Goal: Information Seeking & Learning: Check status

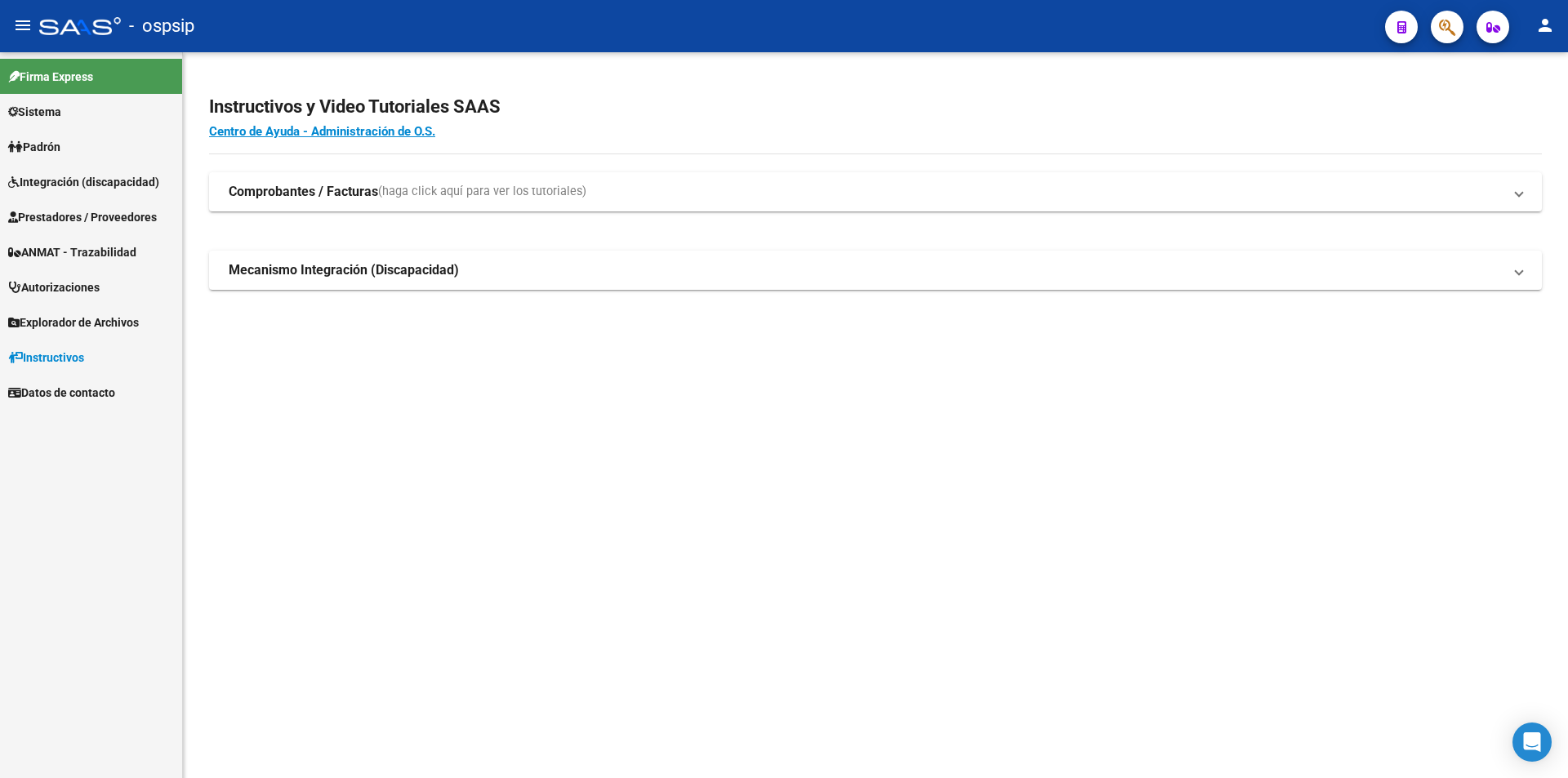
click at [53, 216] on span "Prestadores / Proveedores" at bounding box center [82, 217] width 149 height 18
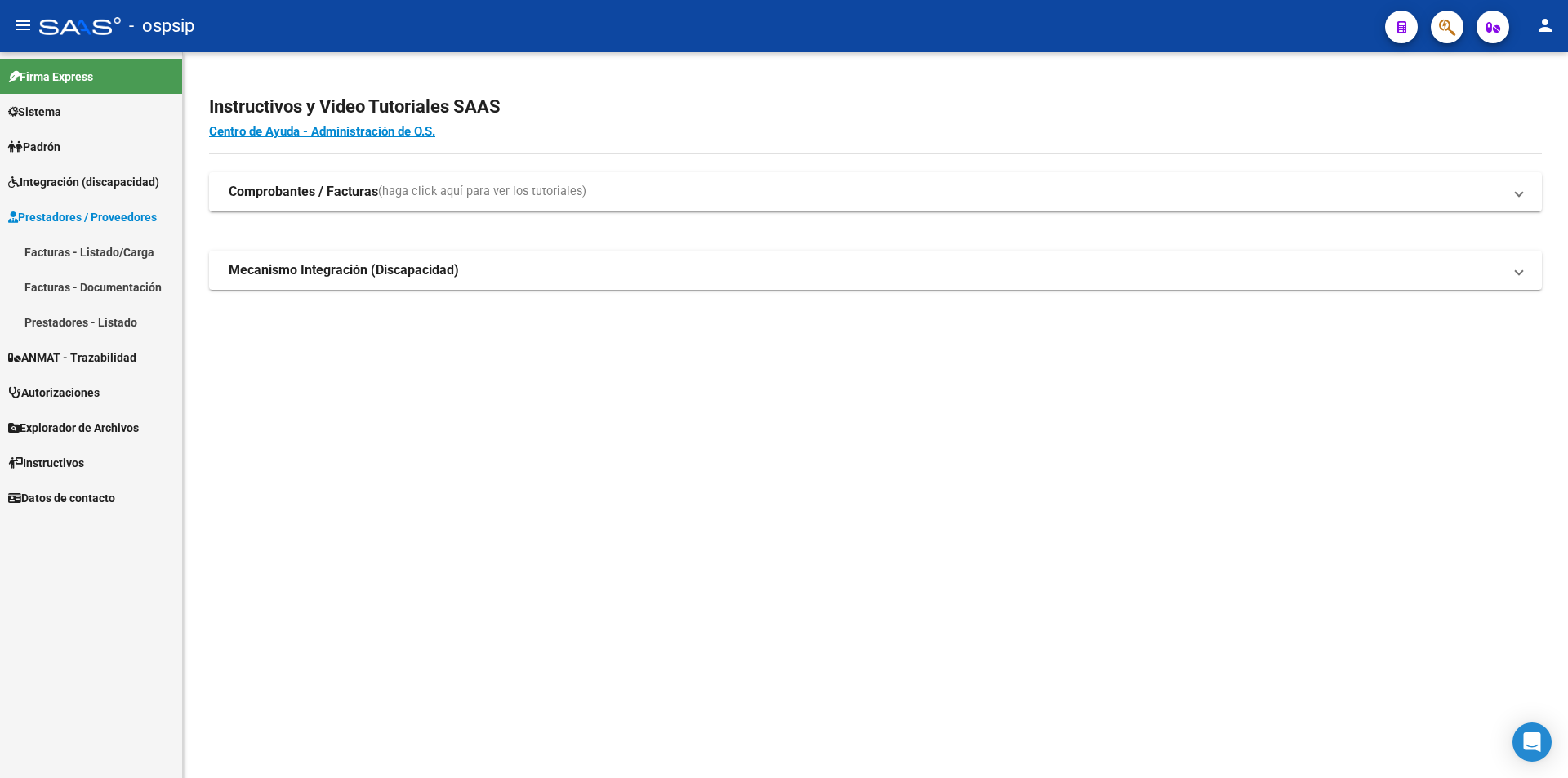
click at [66, 250] on link "Facturas - Listado/Carga" at bounding box center [91, 251] width 182 height 35
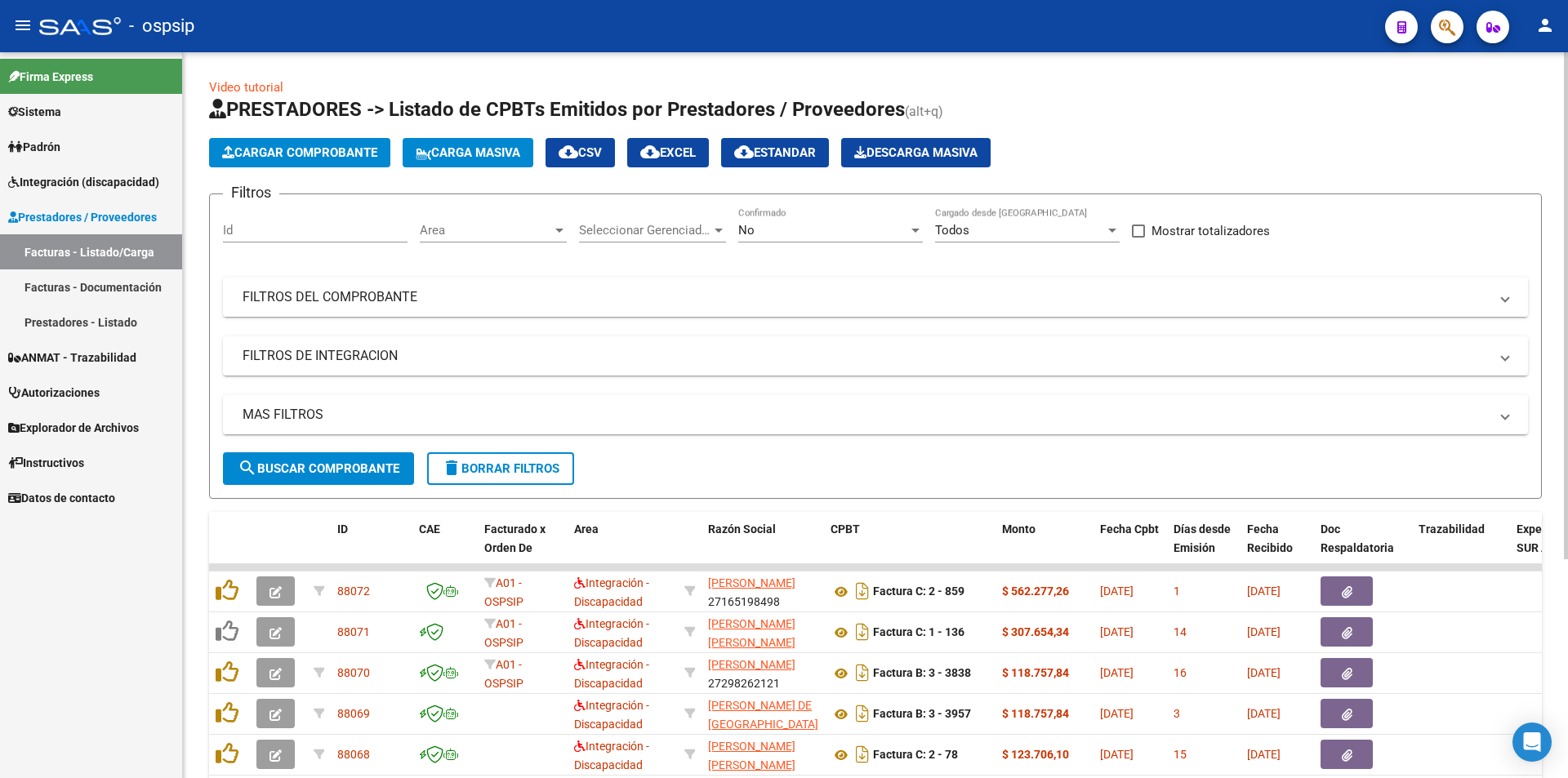
click at [312, 295] on mat-panel-title "FILTROS DEL COMPROBANTE" at bounding box center [866, 297] width 1246 height 18
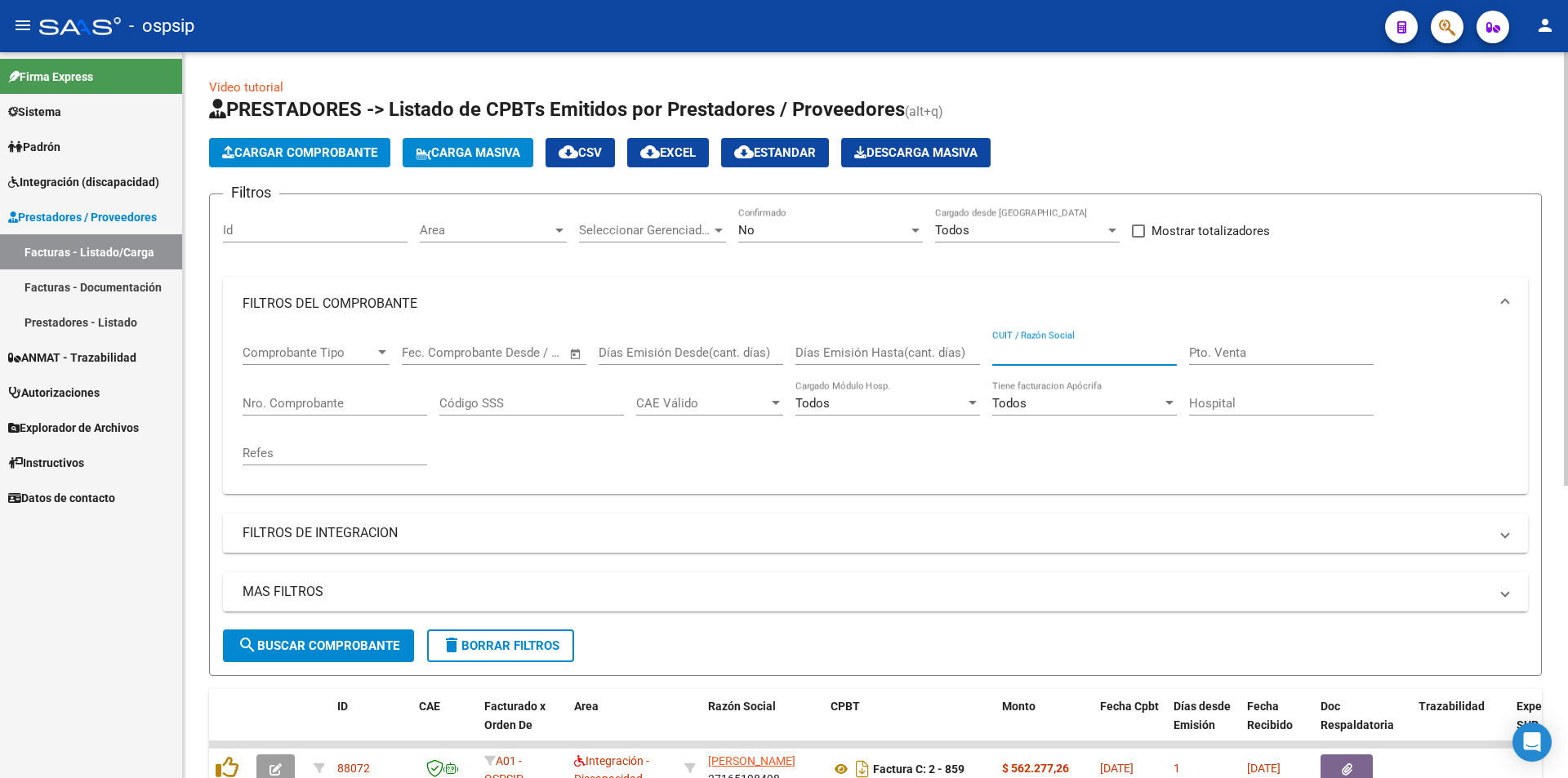
click at [1050, 353] on input "CUIT / Razón Social" at bounding box center [1084, 352] width 185 height 15
type input "30708023910"
click at [919, 232] on div at bounding box center [915, 230] width 8 height 4
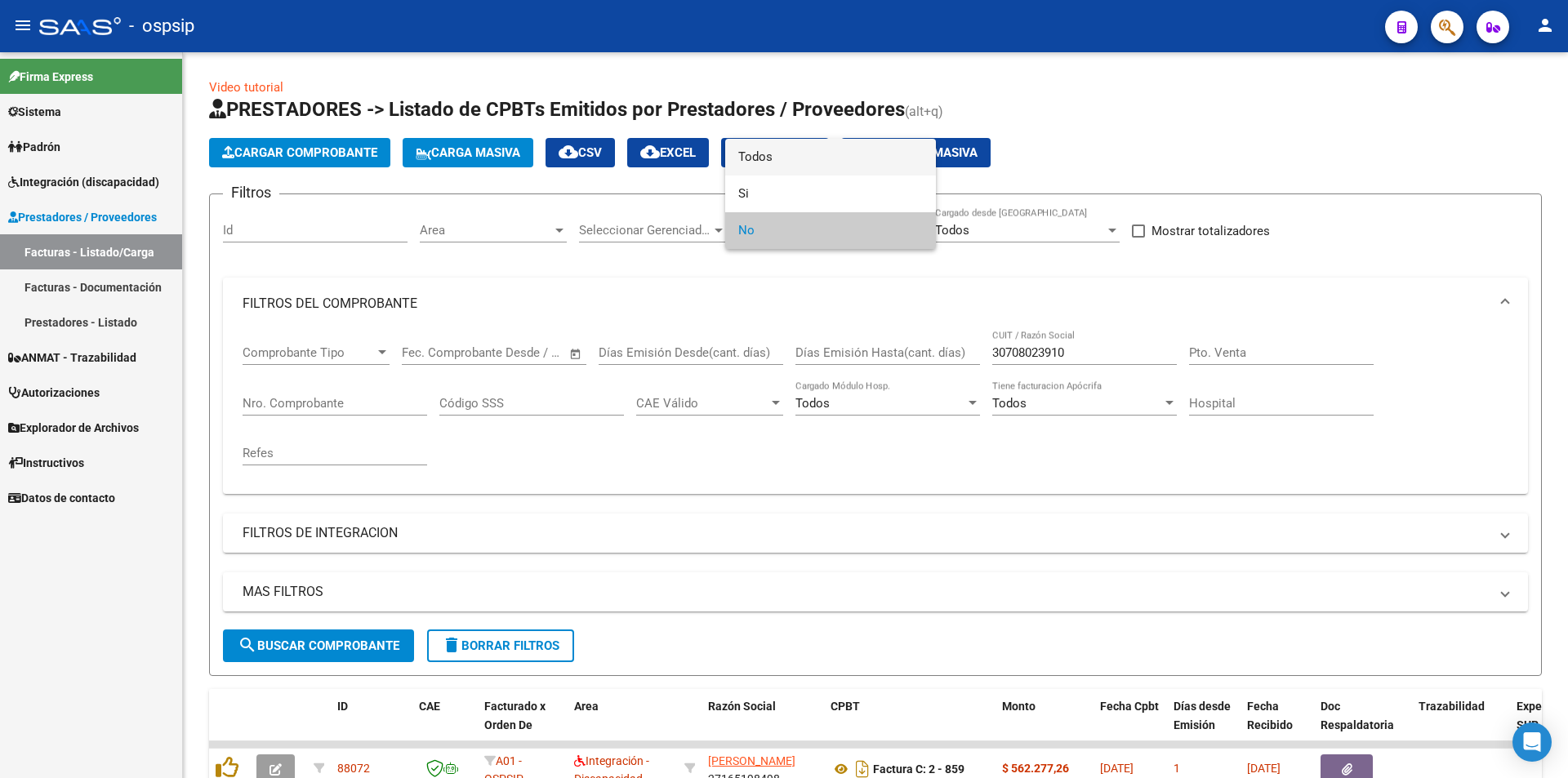
click at [792, 168] on span "Todos" at bounding box center [830, 157] width 185 height 37
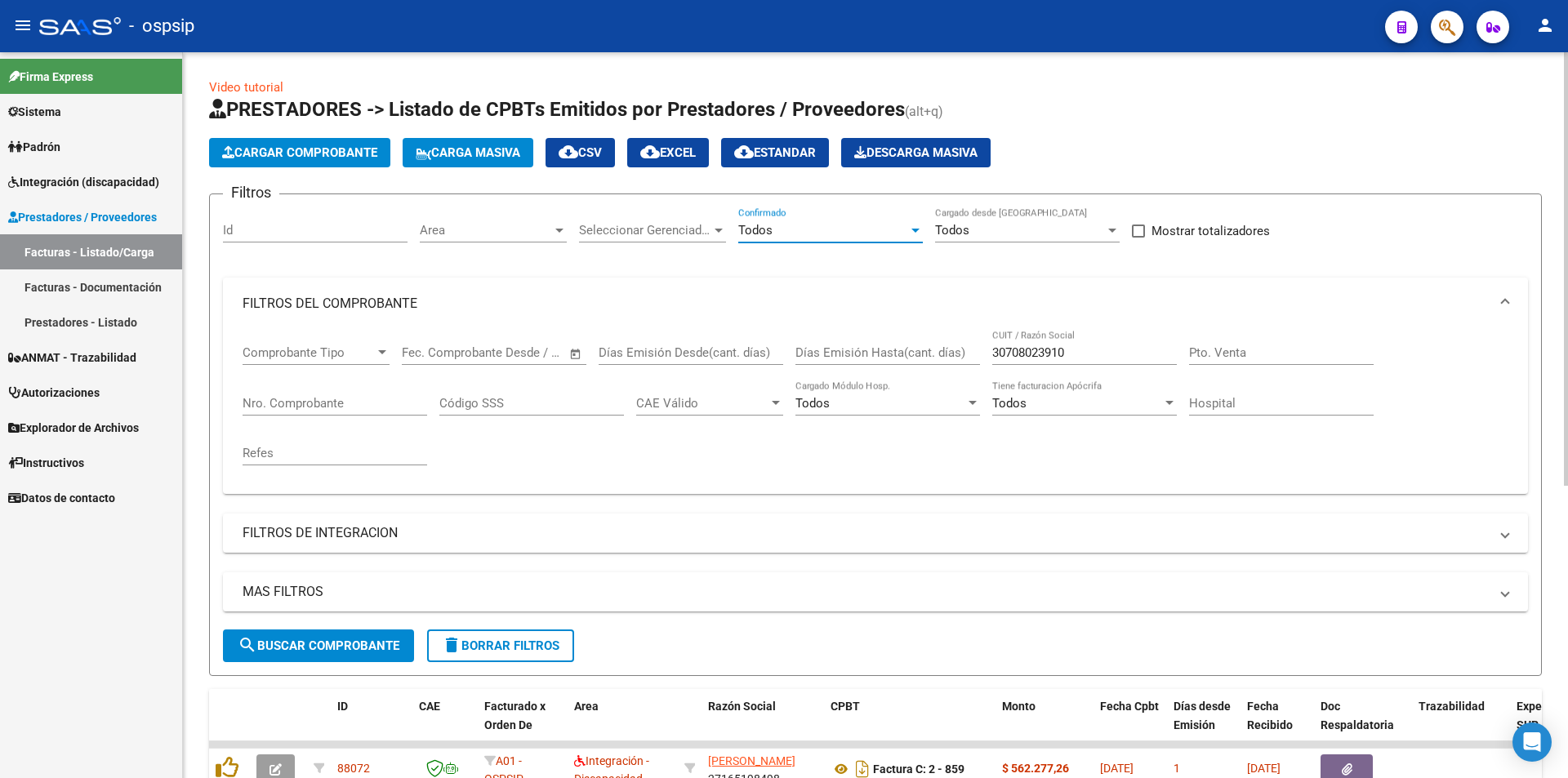
click at [1091, 352] on input "30708023910" at bounding box center [1084, 352] width 185 height 15
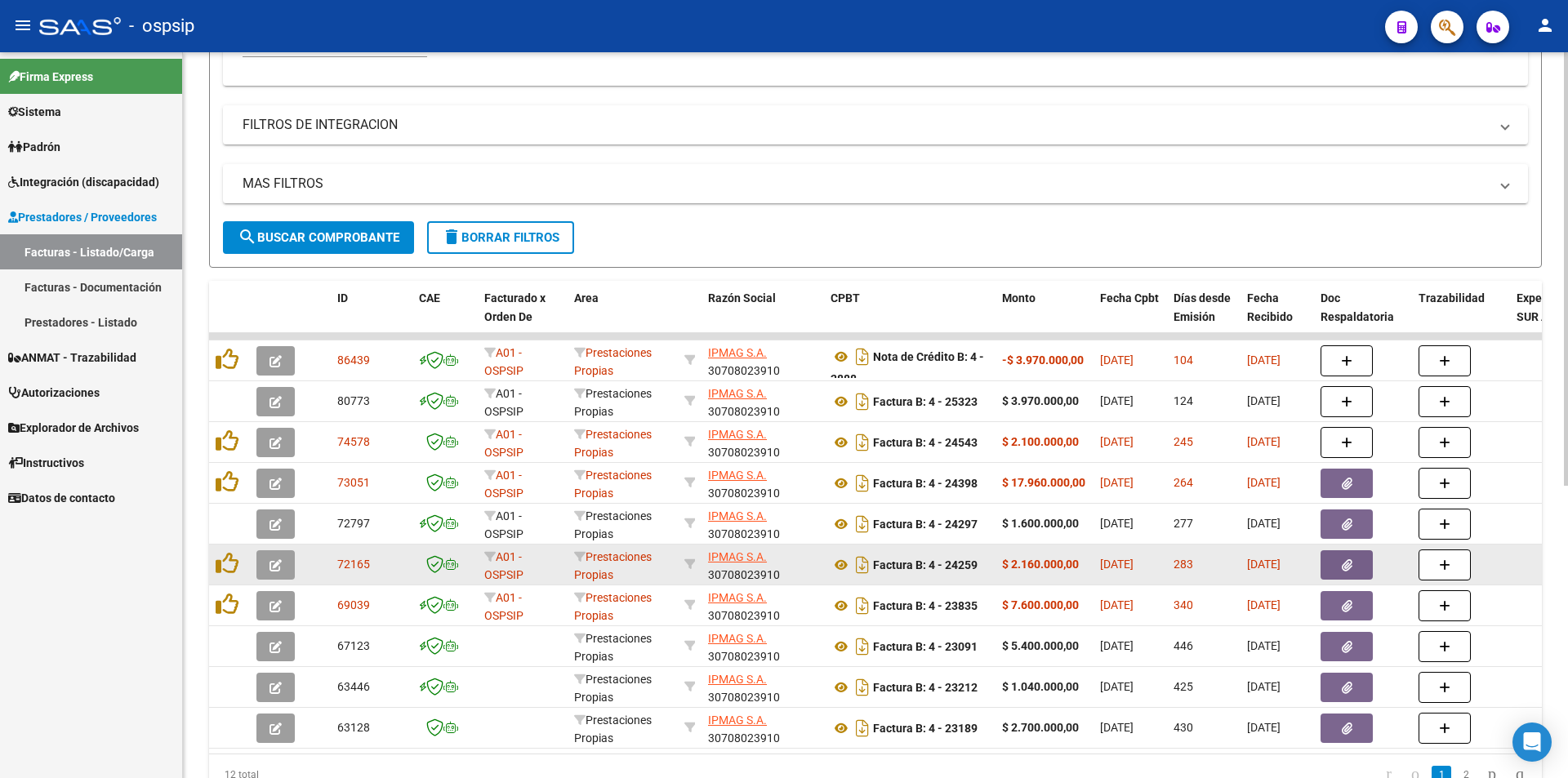
scroll to position [490, 0]
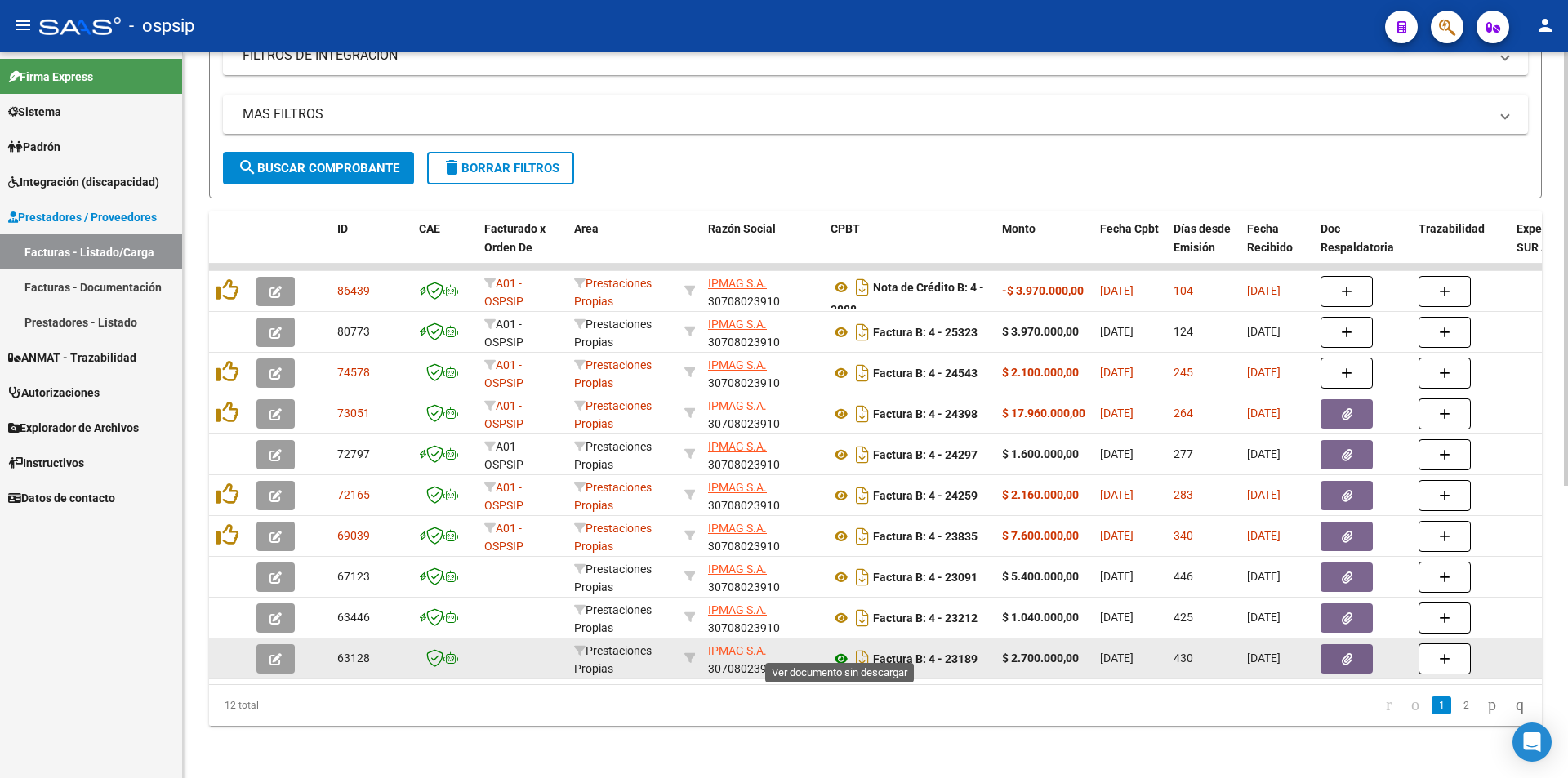
click at [838, 649] on icon at bounding box center [841, 659] width 21 height 19
click at [1348, 653] on icon "button" at bounding box center [1347, 659] width 11 height 12
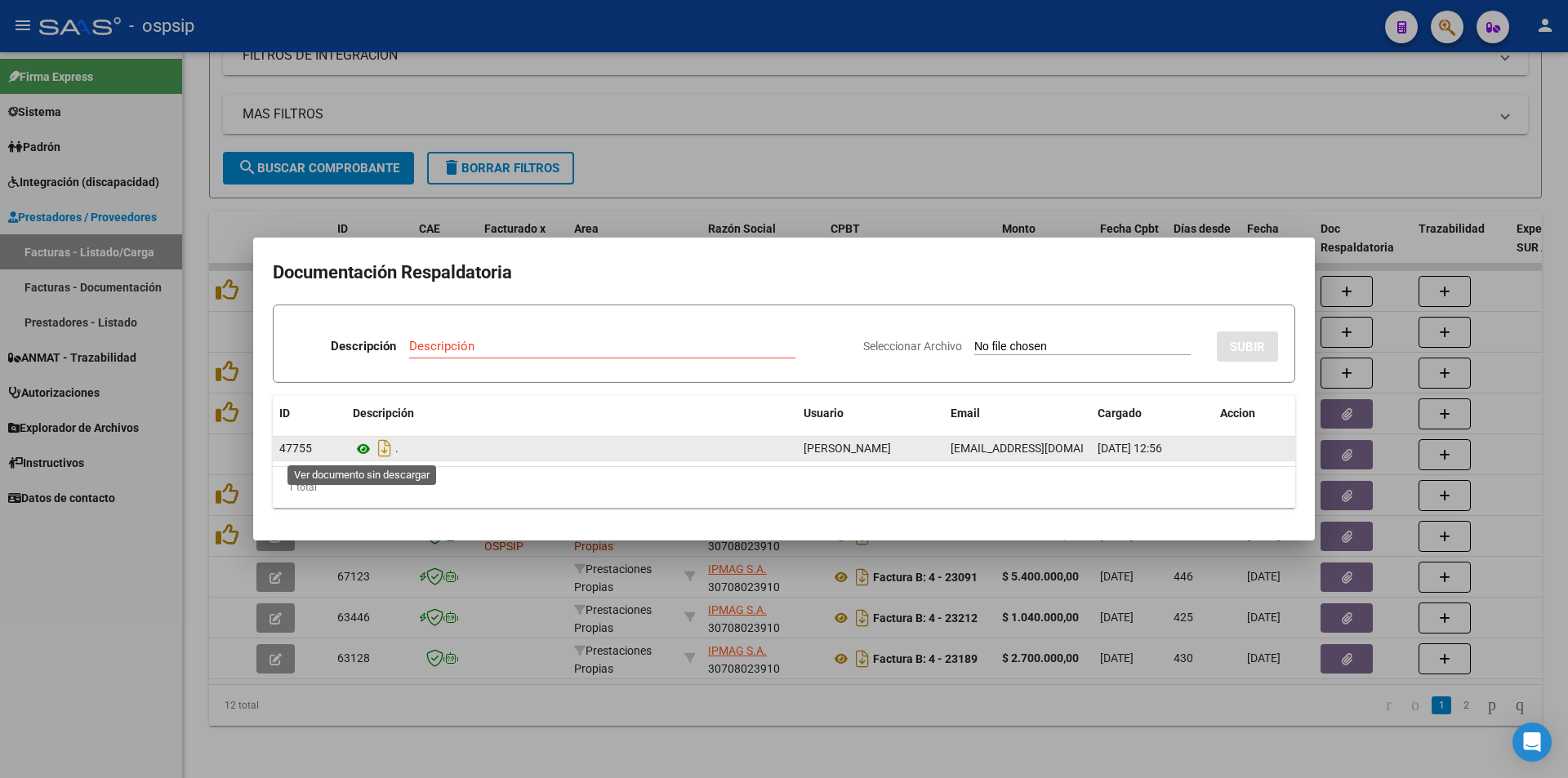
click at [365, 453] on icon at bounding box center [363, 449] width 21 height 19
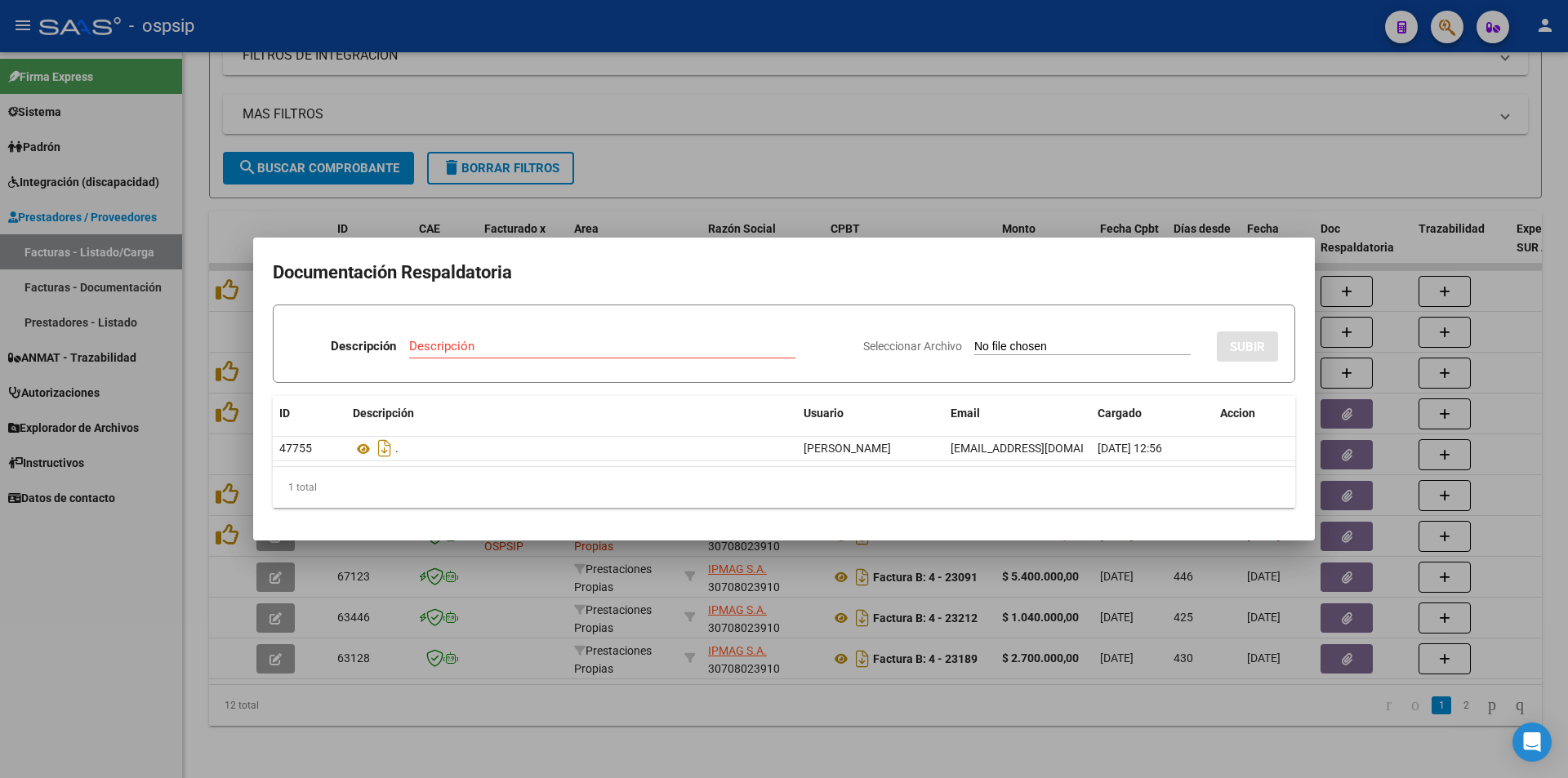
click at [855, 725] on div at bounding box center [784, 389] width 1568 height 778
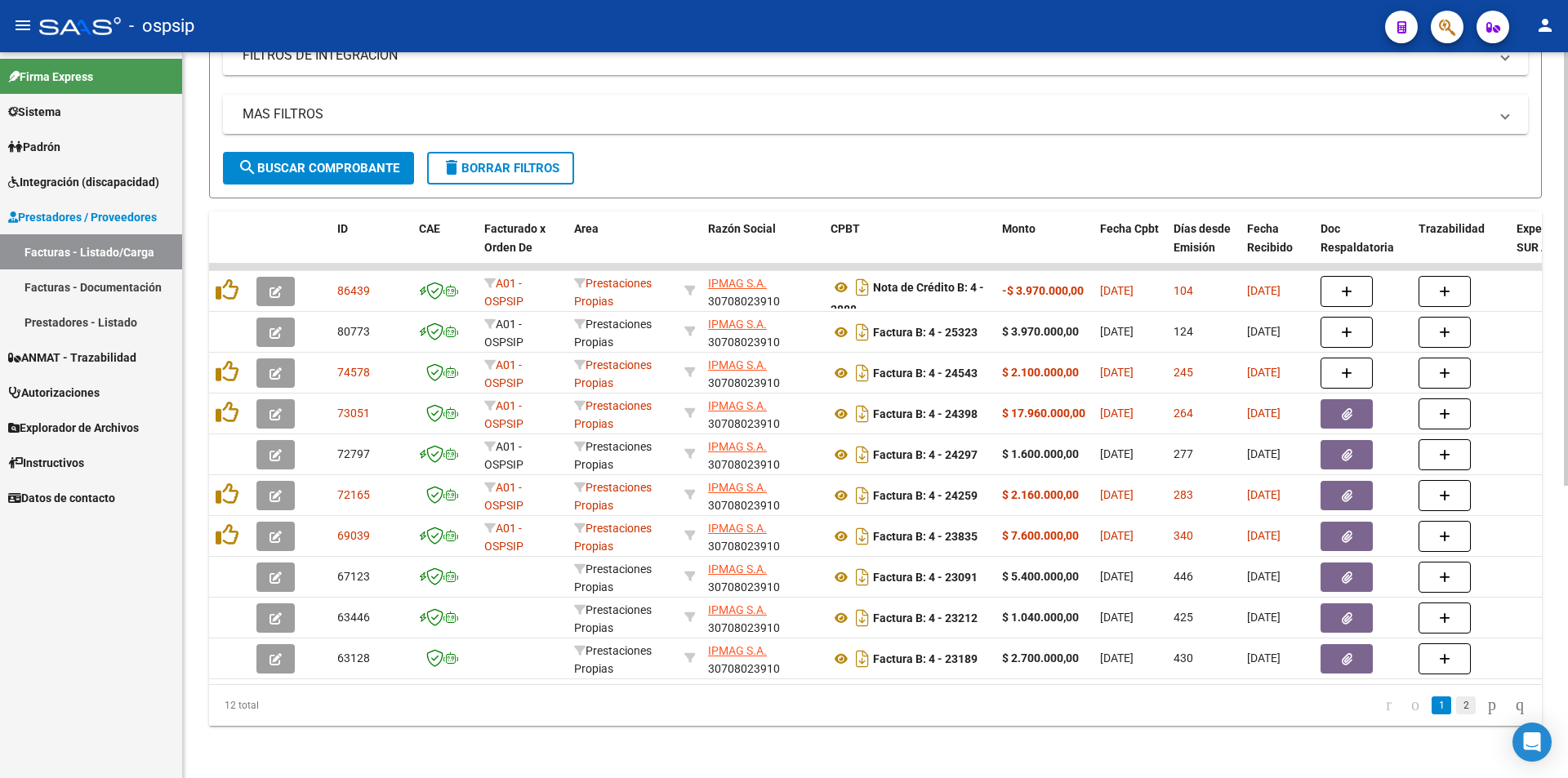
click at [1456, 704] on link "2" at bounding box center [1465, 705] width 19 height 18
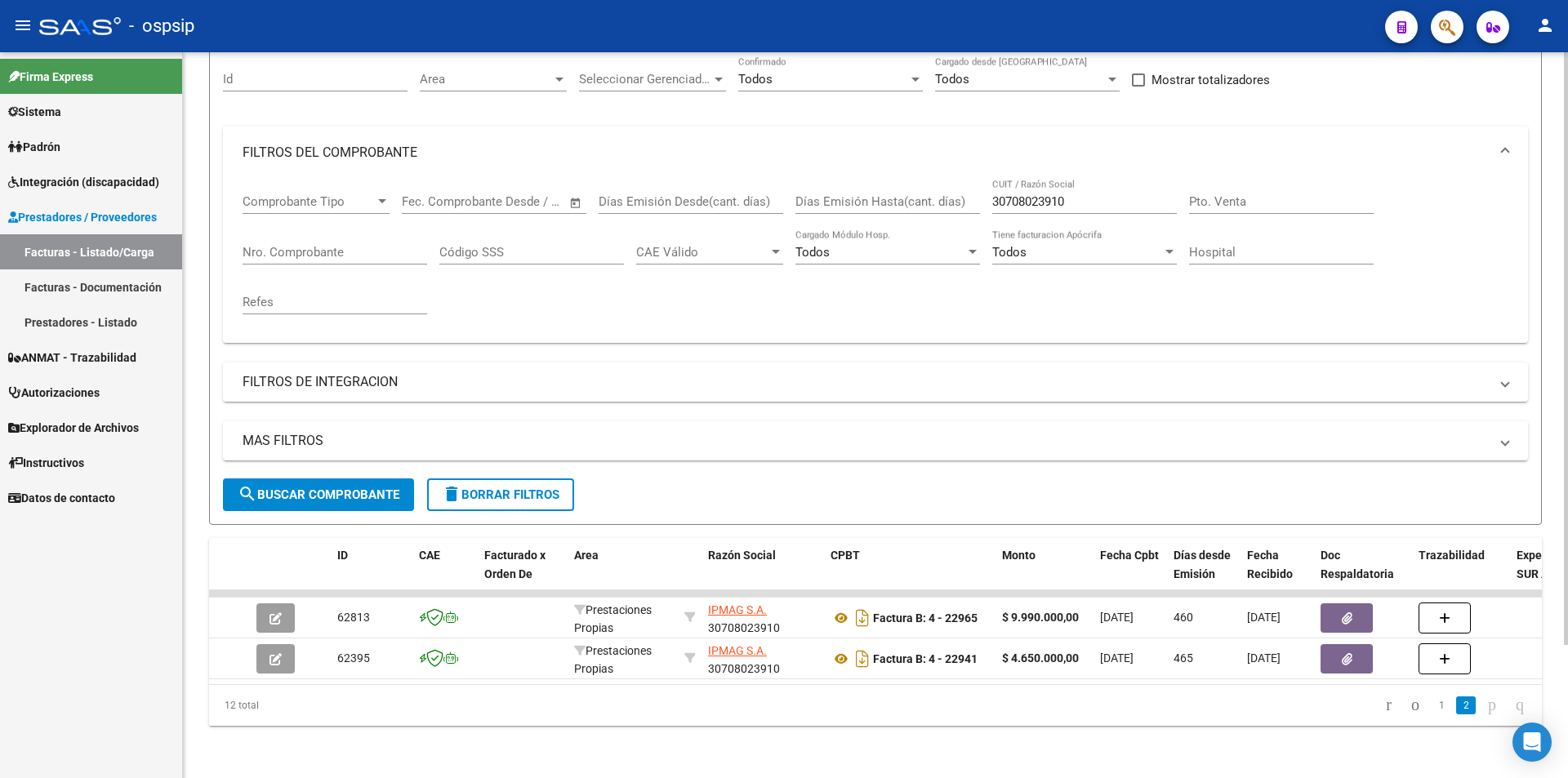
scroll to position [163, 0]
click at [1431, 703] on link "1" at bounding box center [1441, 705] width 19 height 18
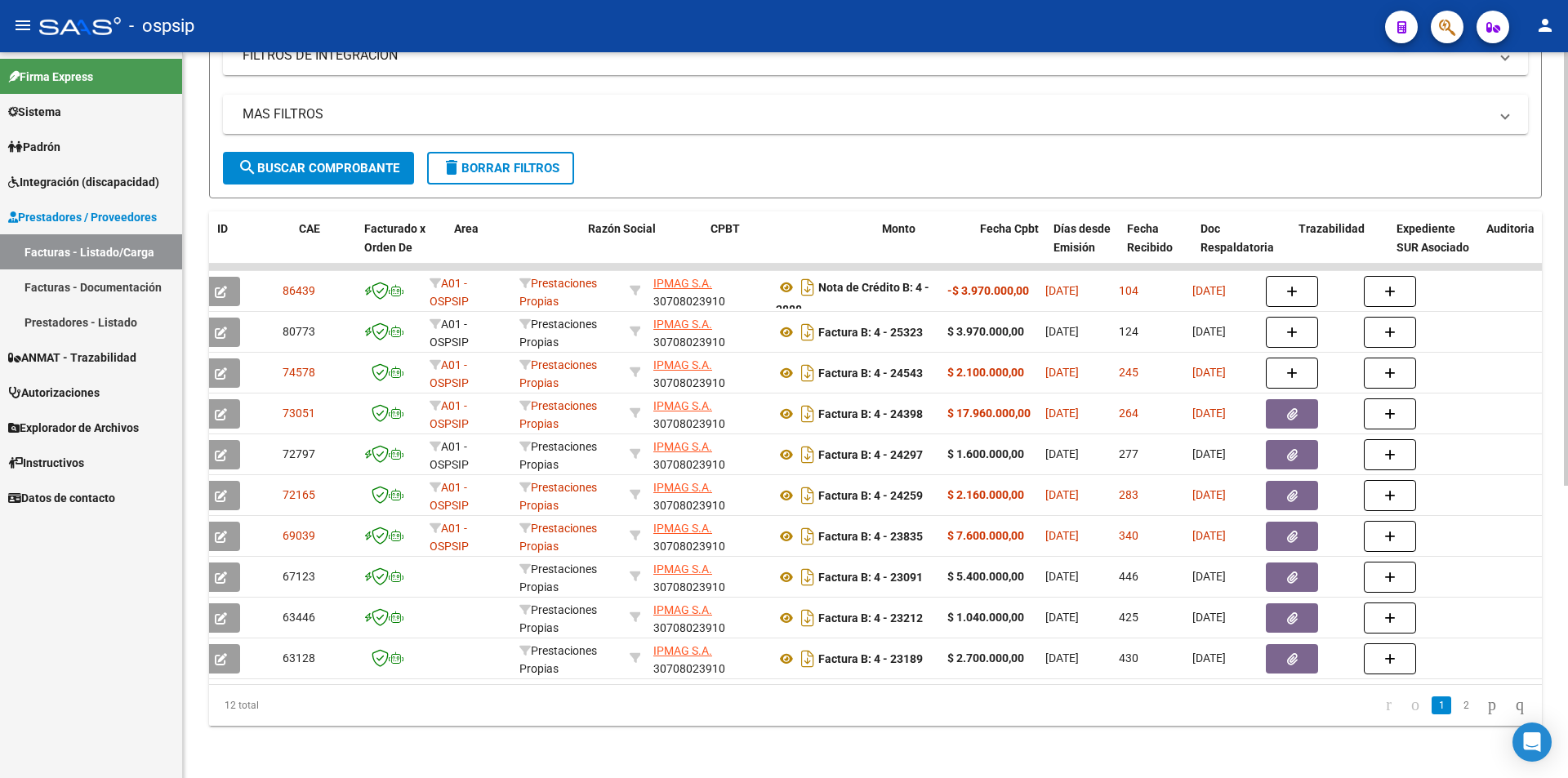
scroll to position [0, 0]
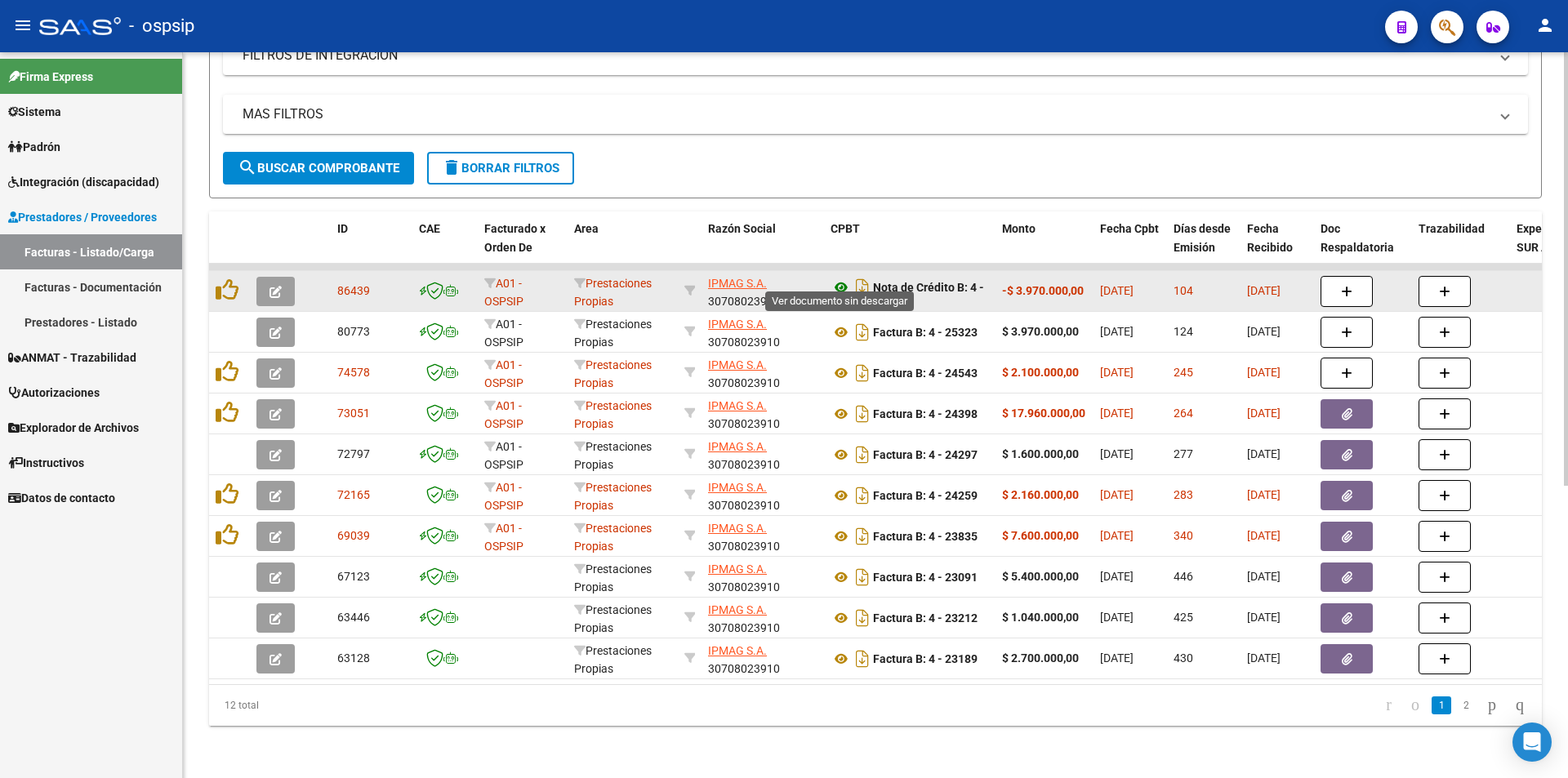
click at [839, 278] on icon at bounding box center [841, 287] width 21 height 19
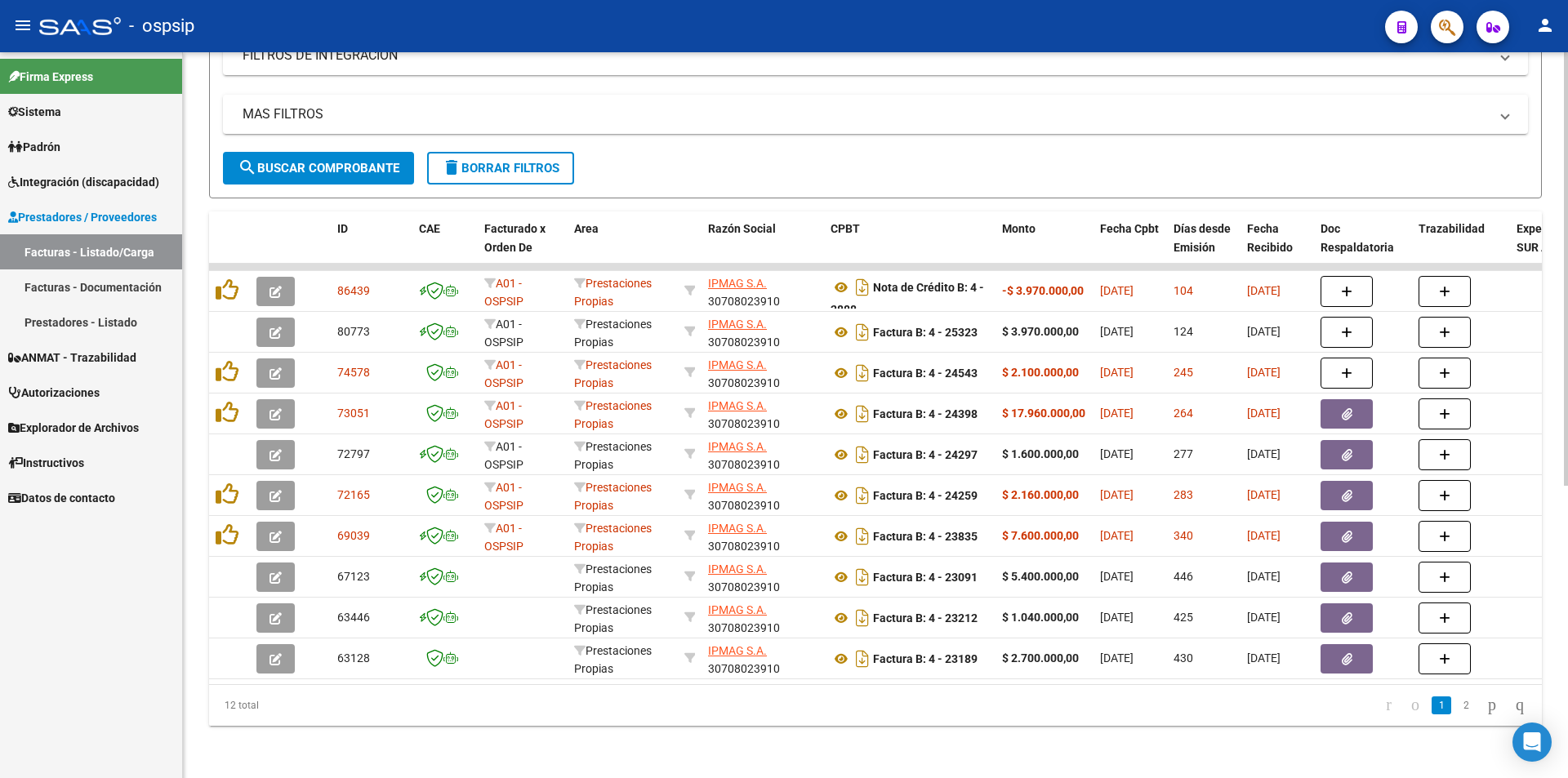
click at [399, 741] on div "Video tutorial PRESTADORES -> Listado de CPBTs Emitidos por Prestadores / Prove…" at bounding box center [876, 176] width 1385 height 1203
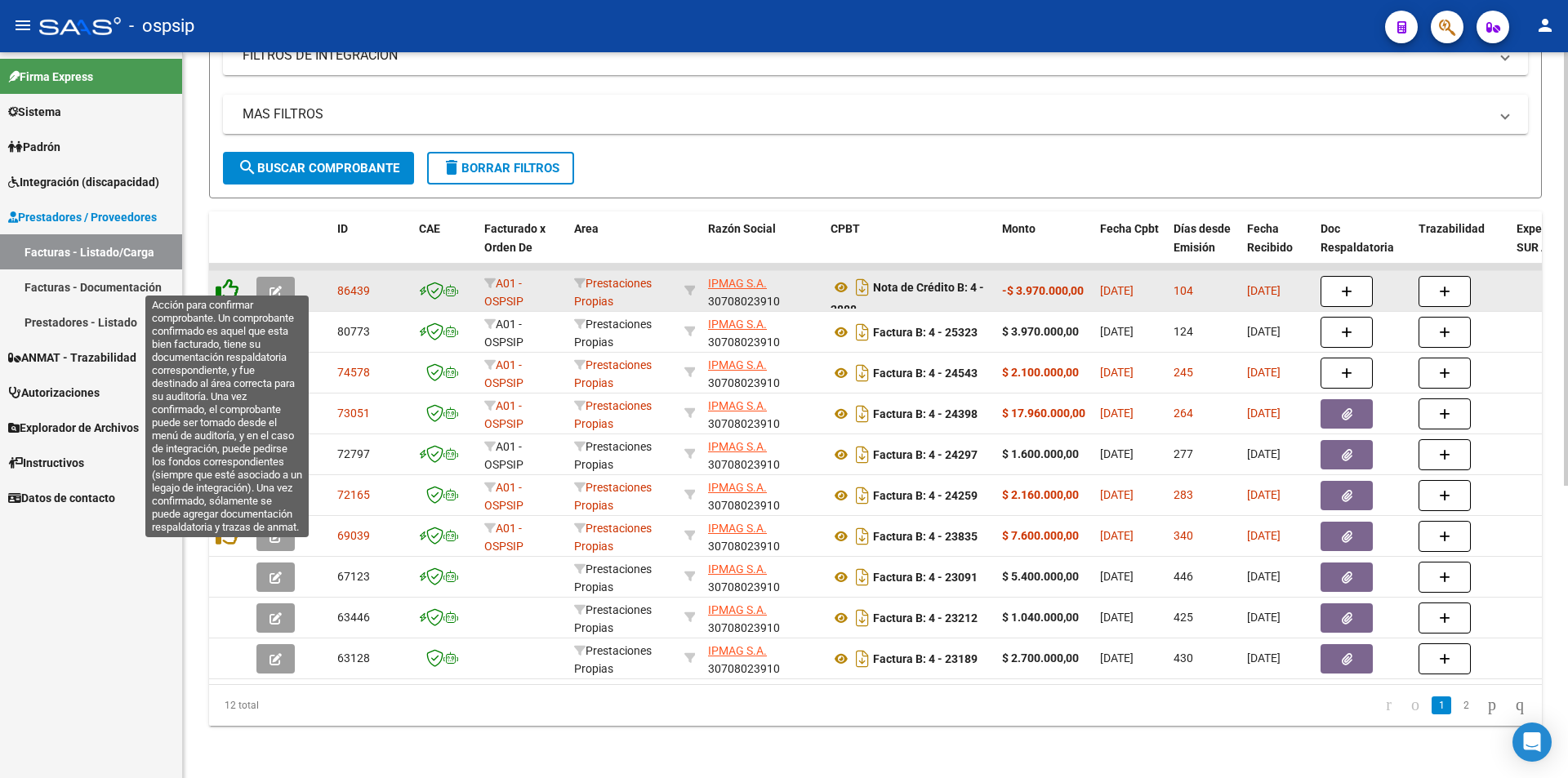
click at [231, 279] on icon at bounding box center [227, 290] width 23 height 23
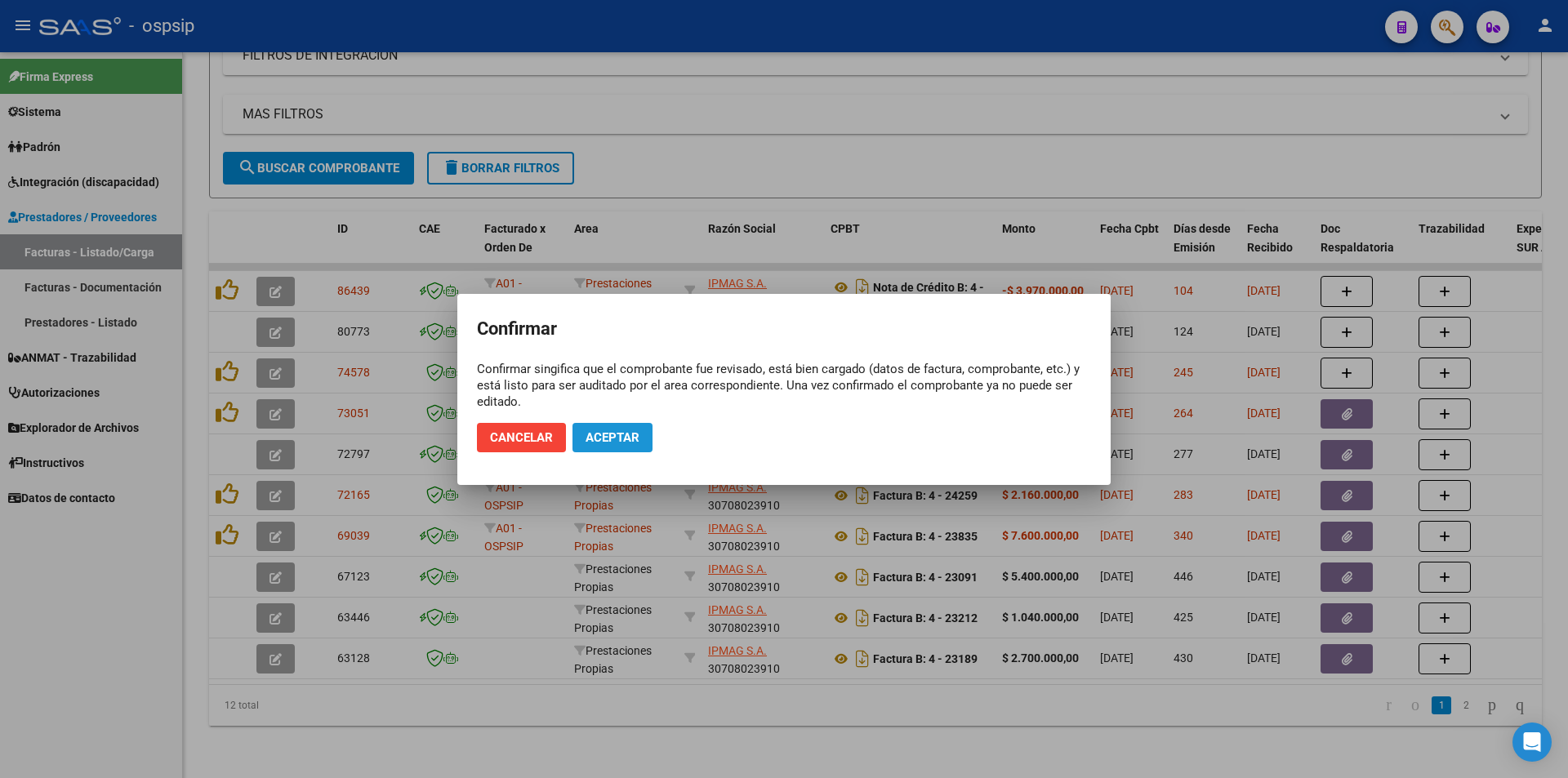
click at [638, 437] on span "Aceptar" at bounding box center [612, 437] width 53 height 15
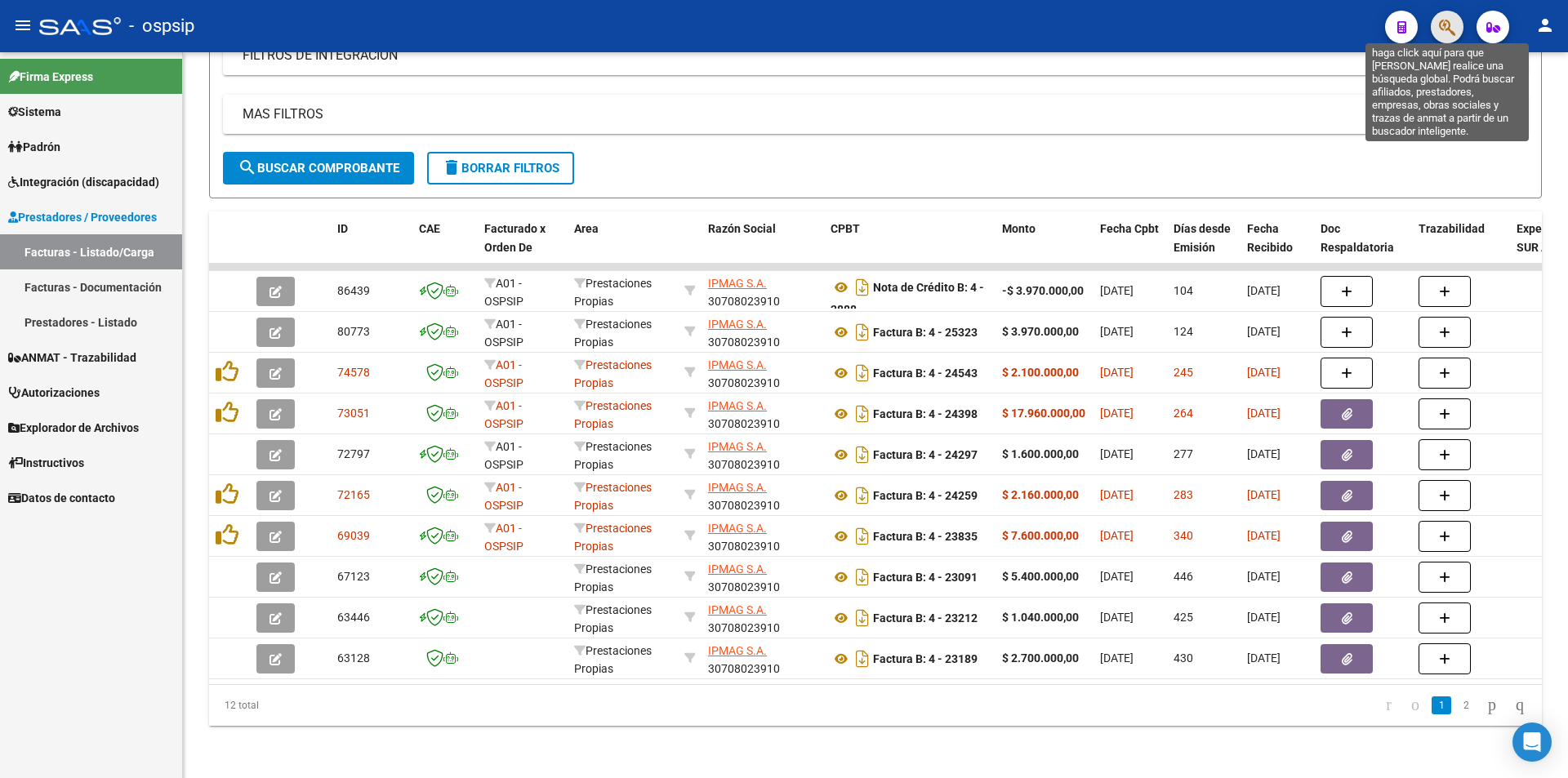
click at [1442, 29] on icon "button" at bounding box center [1447, 26] width 17 height 18
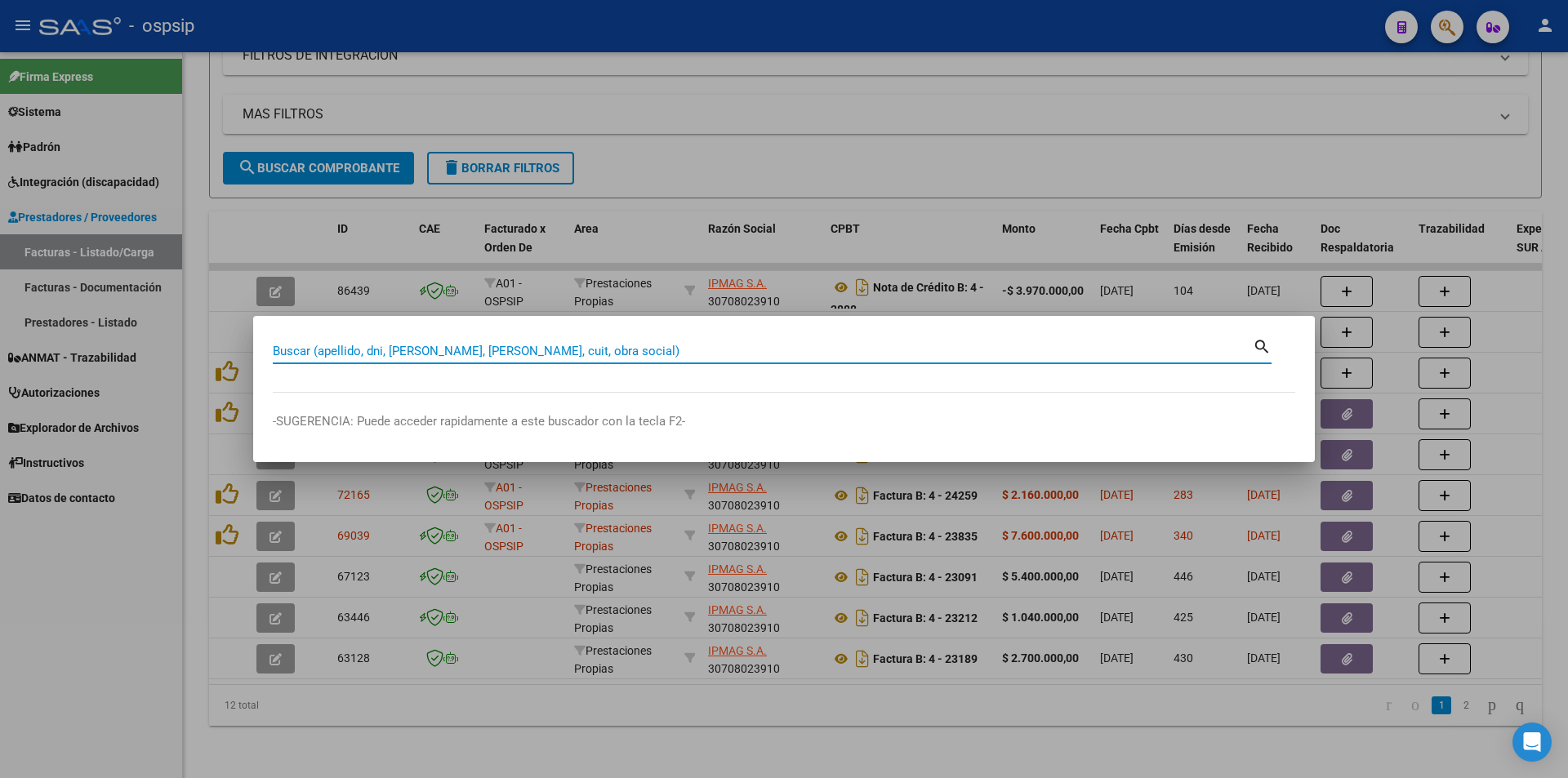
click at [284, 350] on input "Buscar (apellido, dni, cuil, nro traspaso, cuit, obra social)" at bounding box center [763, 350] width 980 height 15
click at [282, 347] on input "Buscar (apellido, dni, cuil, nro traspaso, cuit, obra social)" at bounding box center [763, 350] width 980 height 15
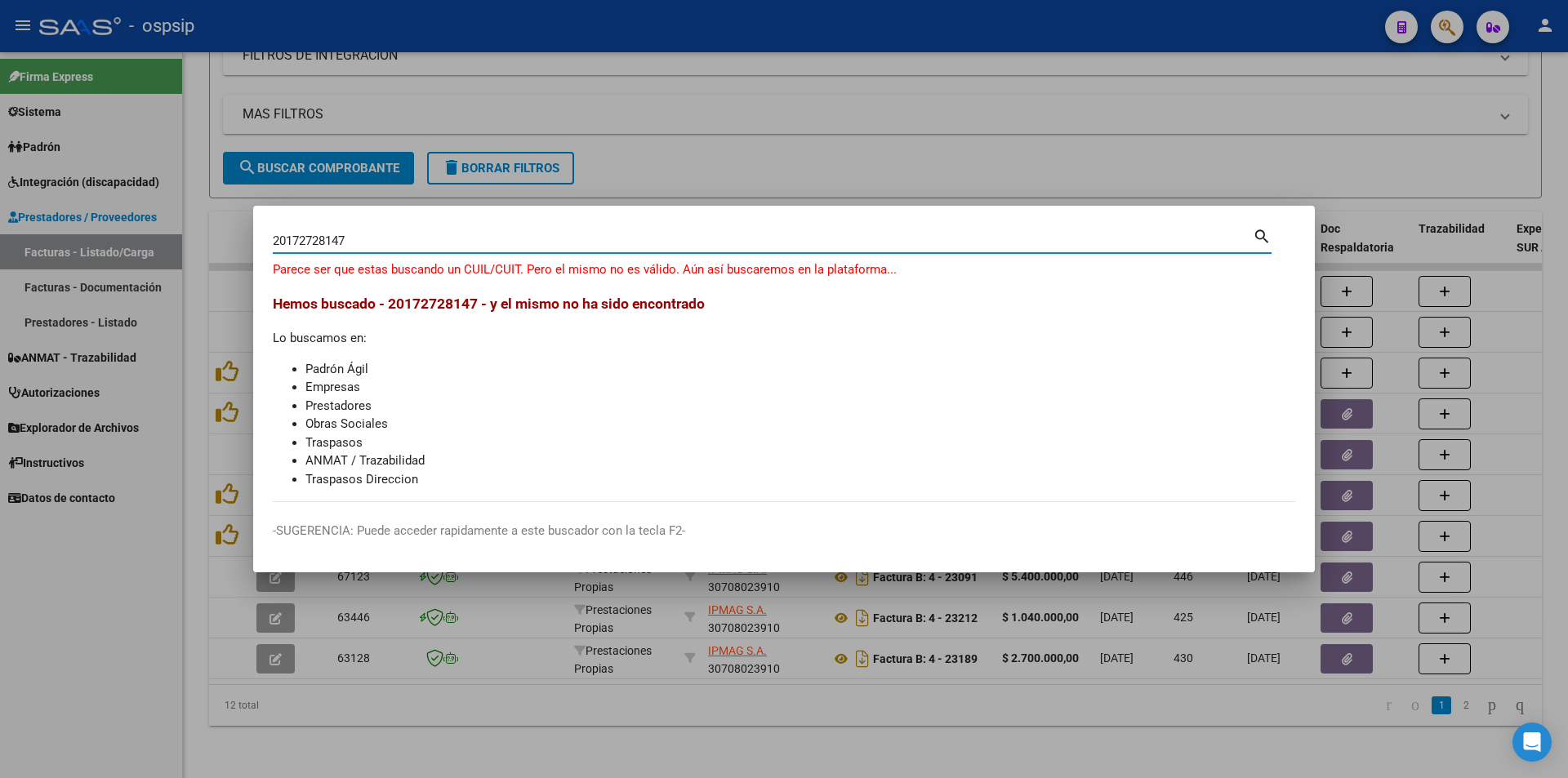
type input "20172728147"
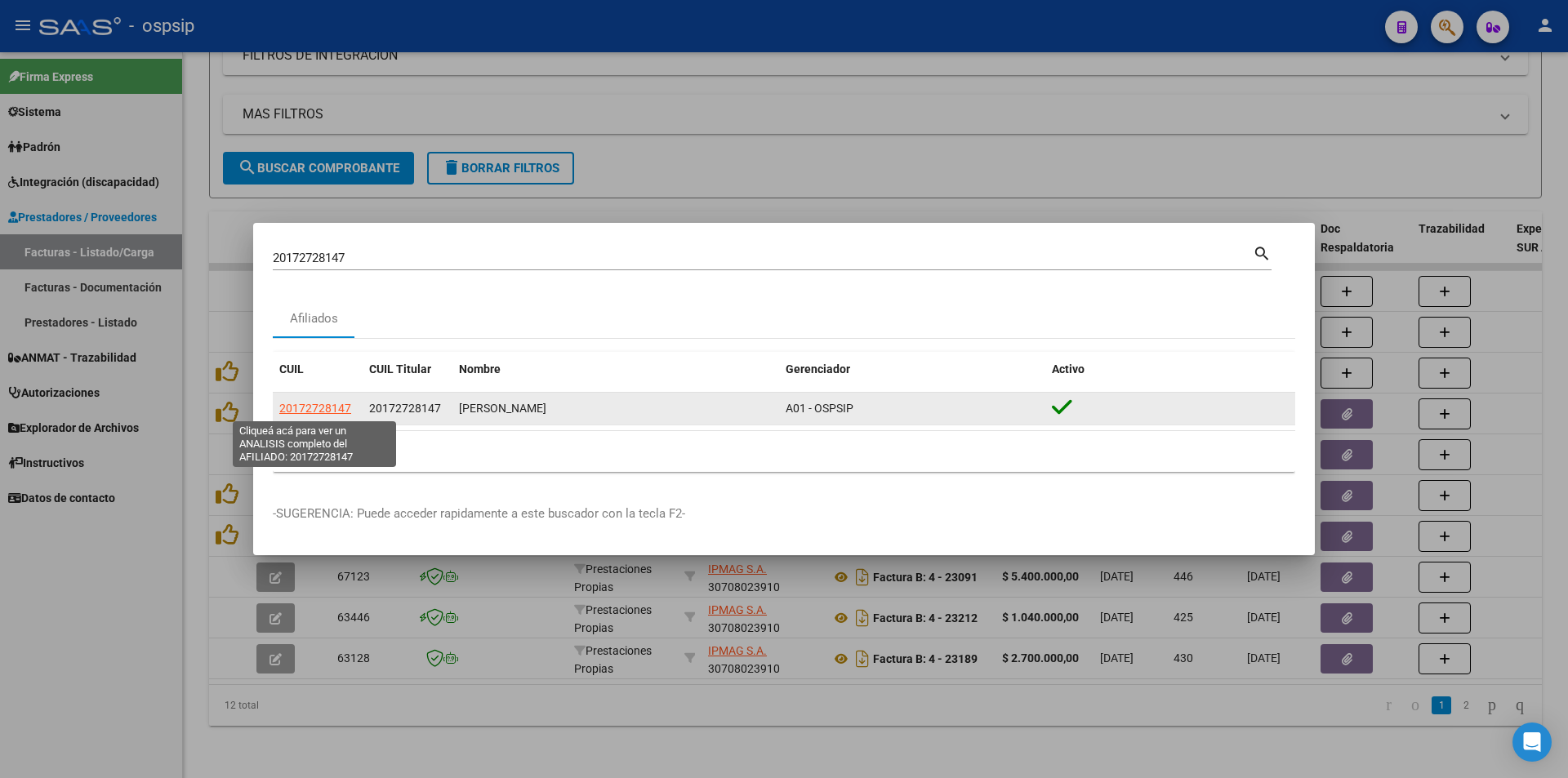
click at [303, 412] on span "20172728147" at bounding box center [316, 407] width 72 height 13
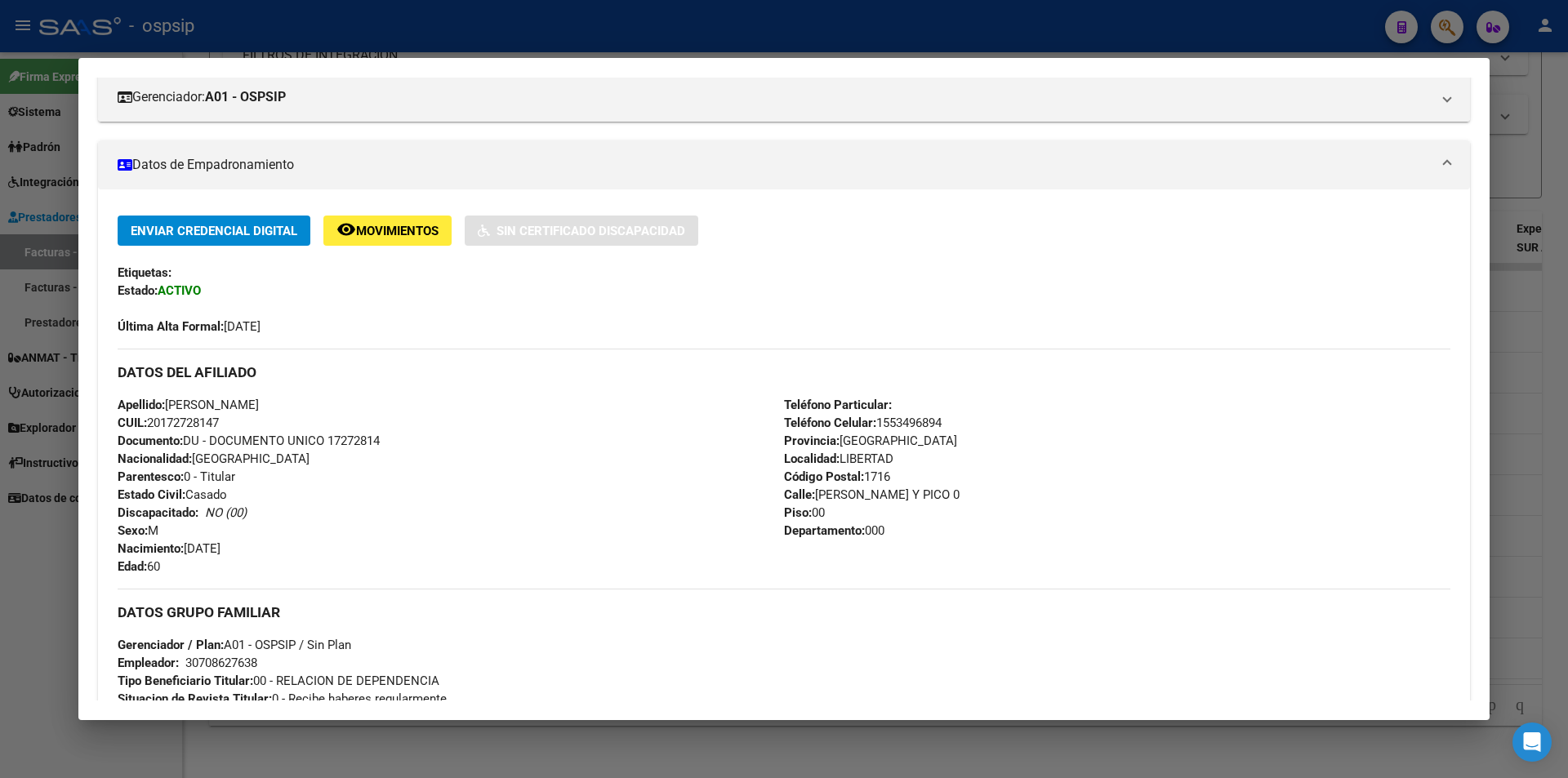
scroll to position [385, 0]
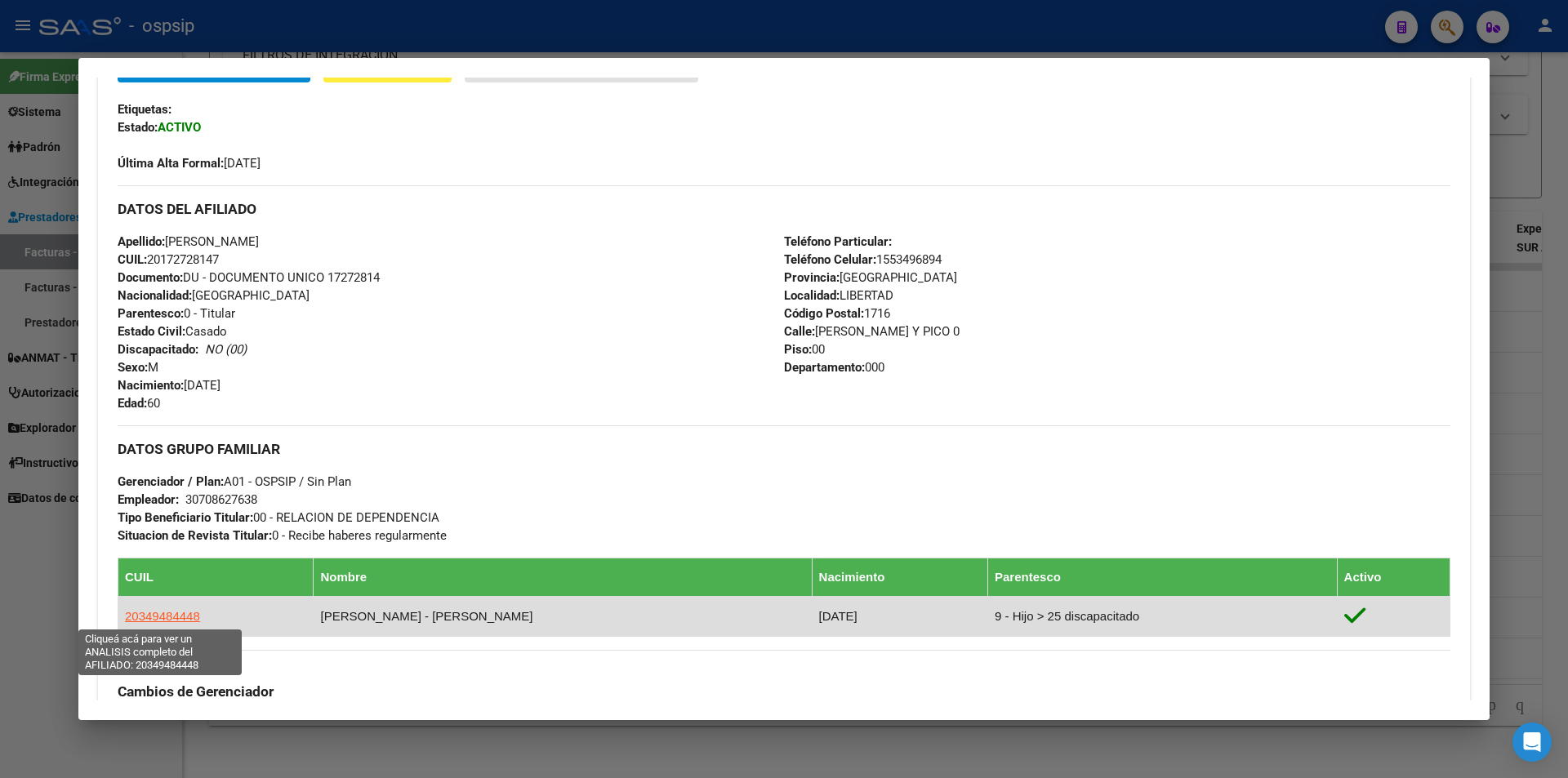
click at [161, 615] on span "20349484448" at bounding box center [163, 616] width 75 height 14
type textarea "20349484448"
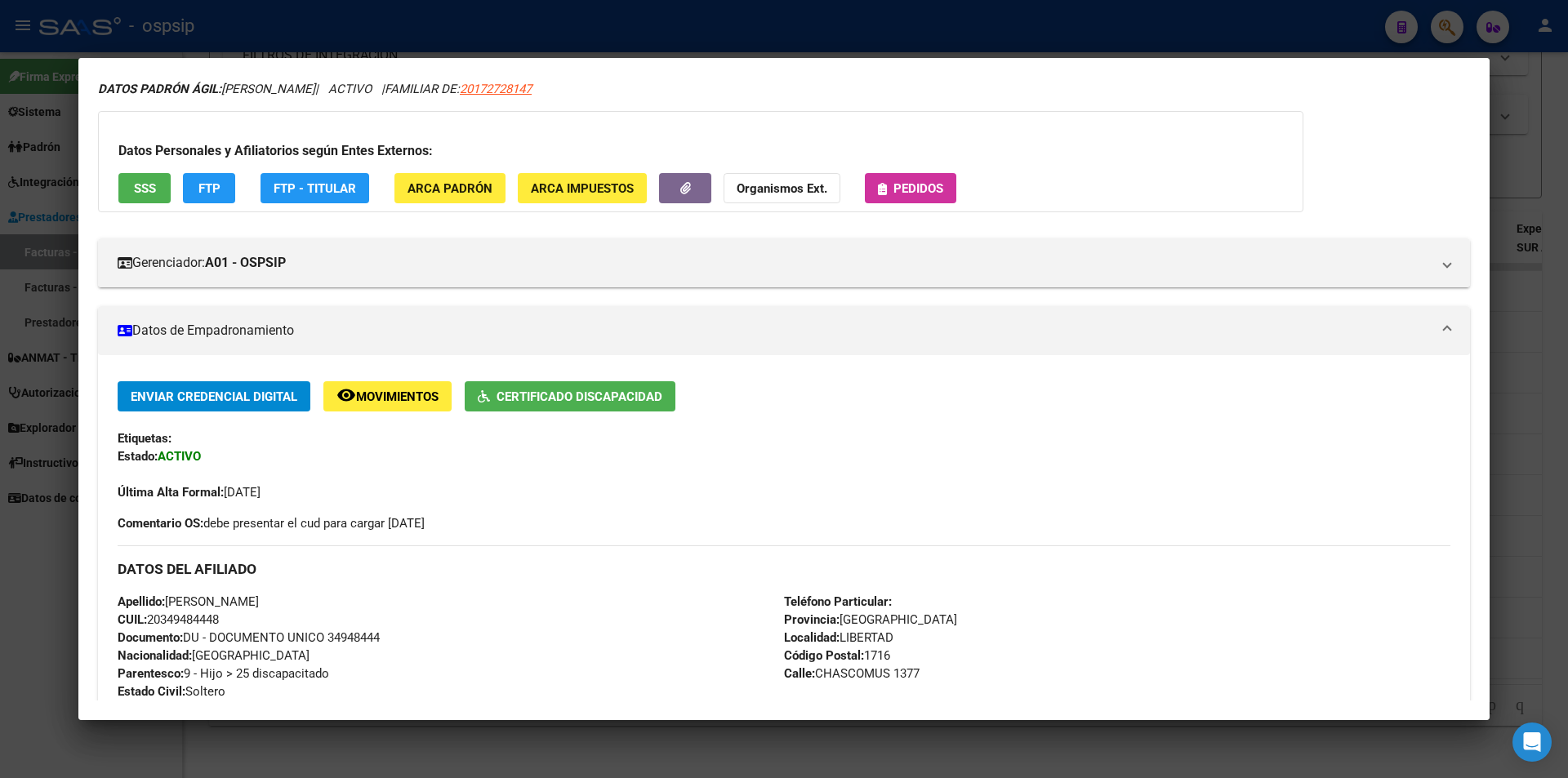
scroll to position [0, 0]
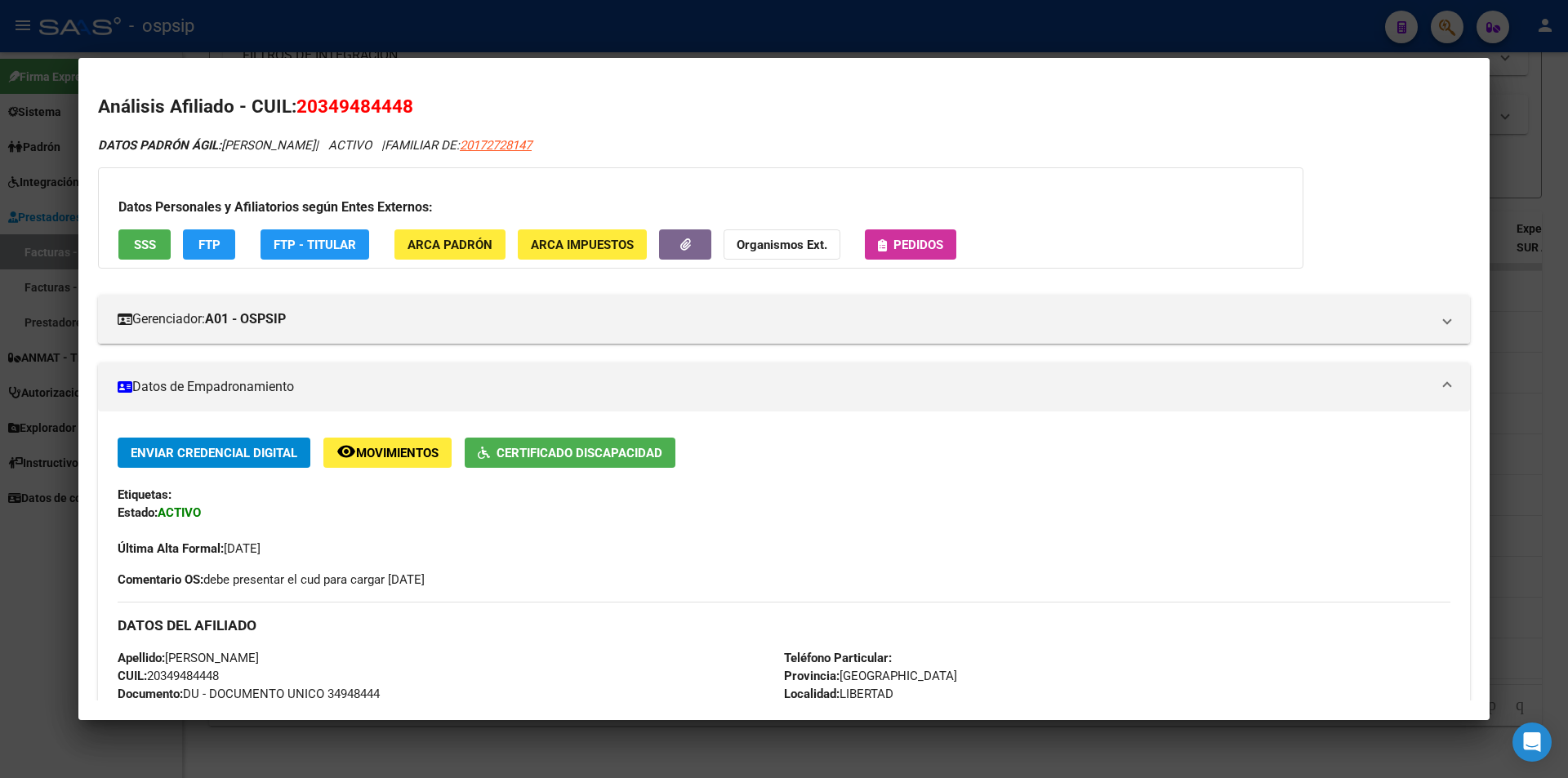
click at [0, 462] on div at bounding box center [784, 389] width 1568 height 778
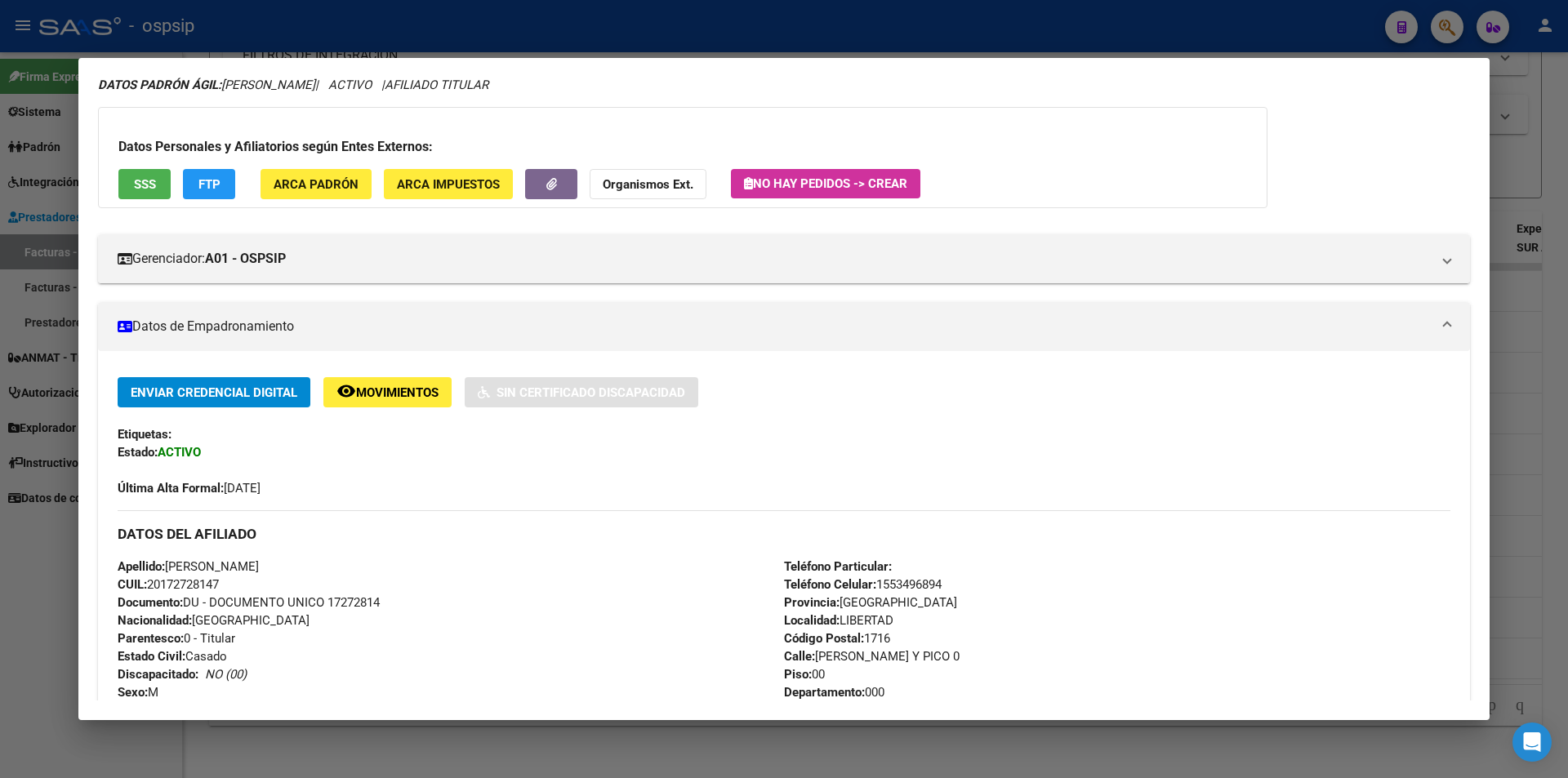
scroll to position [59, 0]
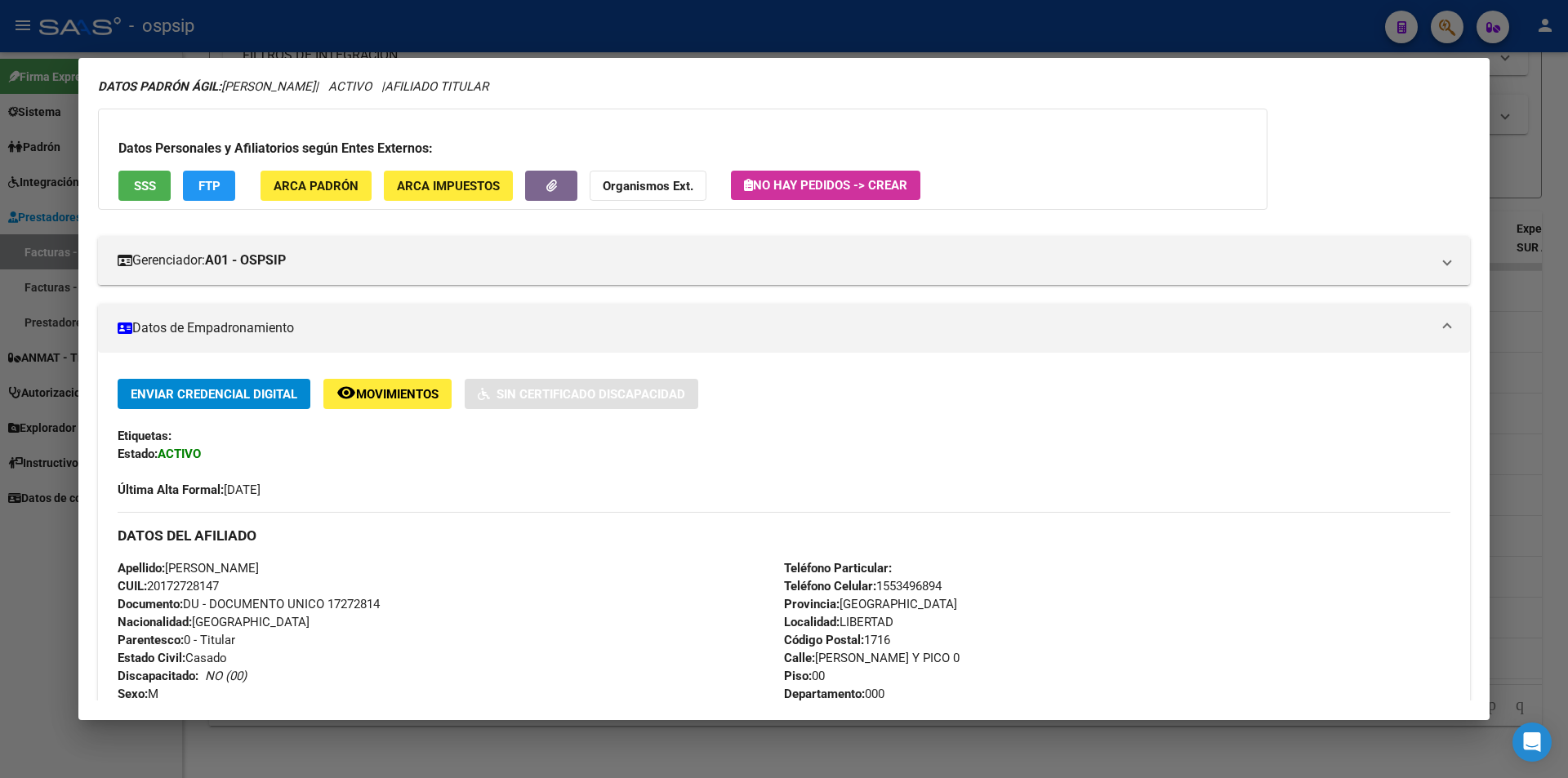
click at [25, 406] on div at bounding box center [784, 389] width 1568 height 778
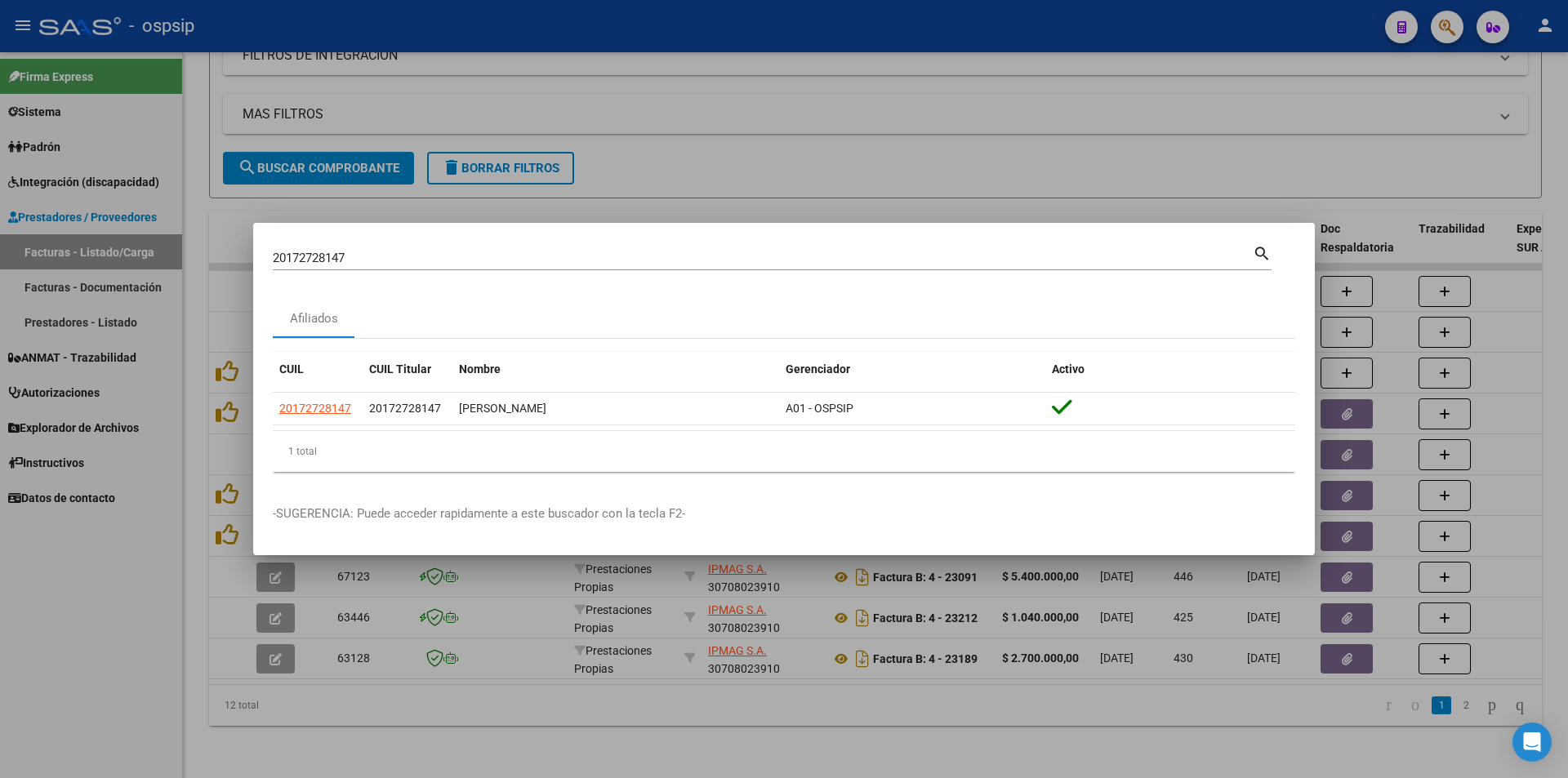
click at [424, 259] on input "20172728147" at bounding box center [763, 258] width 980 height 15
type input "21938357"
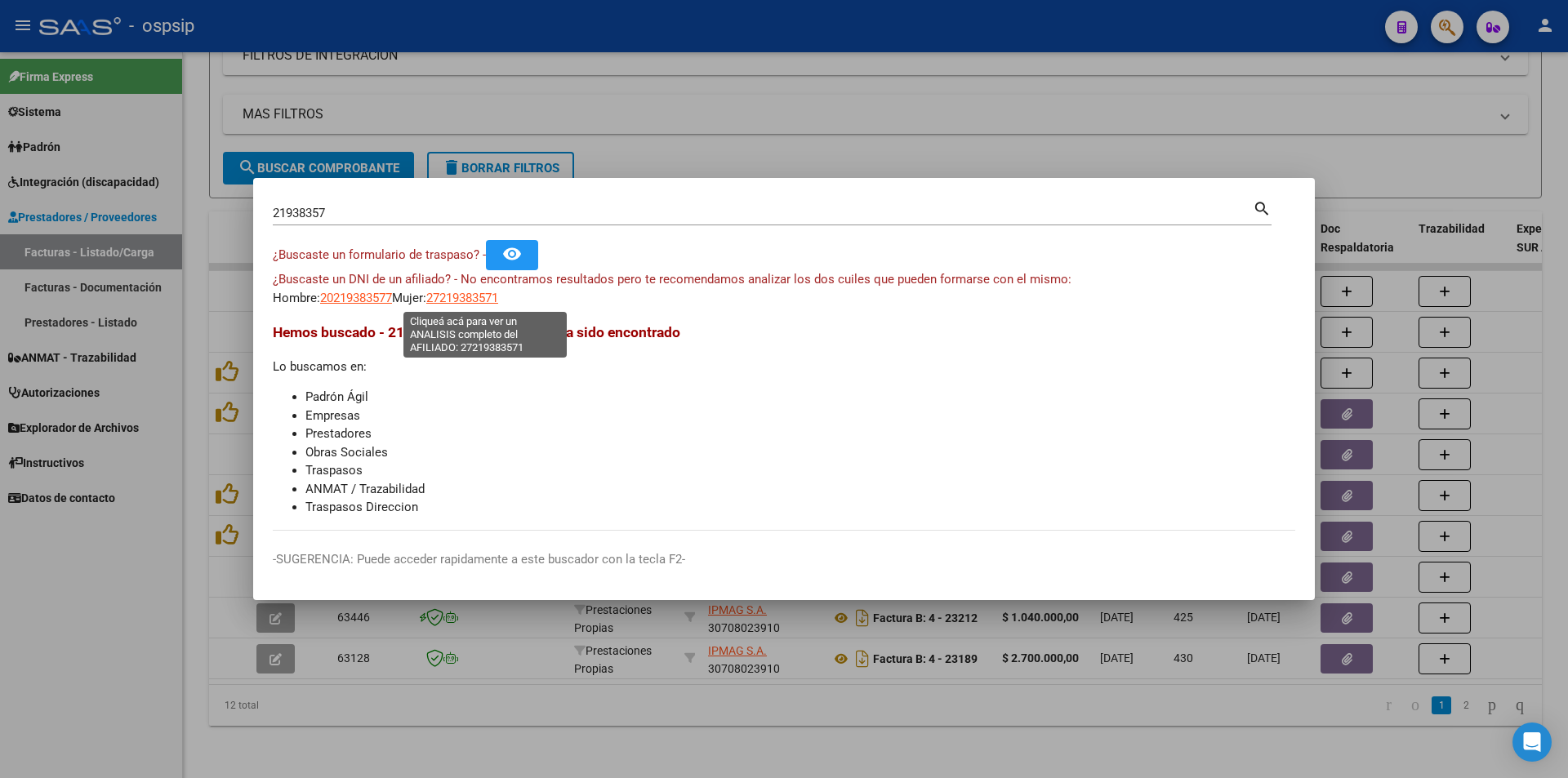
click at [492, 302] on span "27219383571" at bounding box center [462, 298] width 72 height 15
type textarea "27219383571"
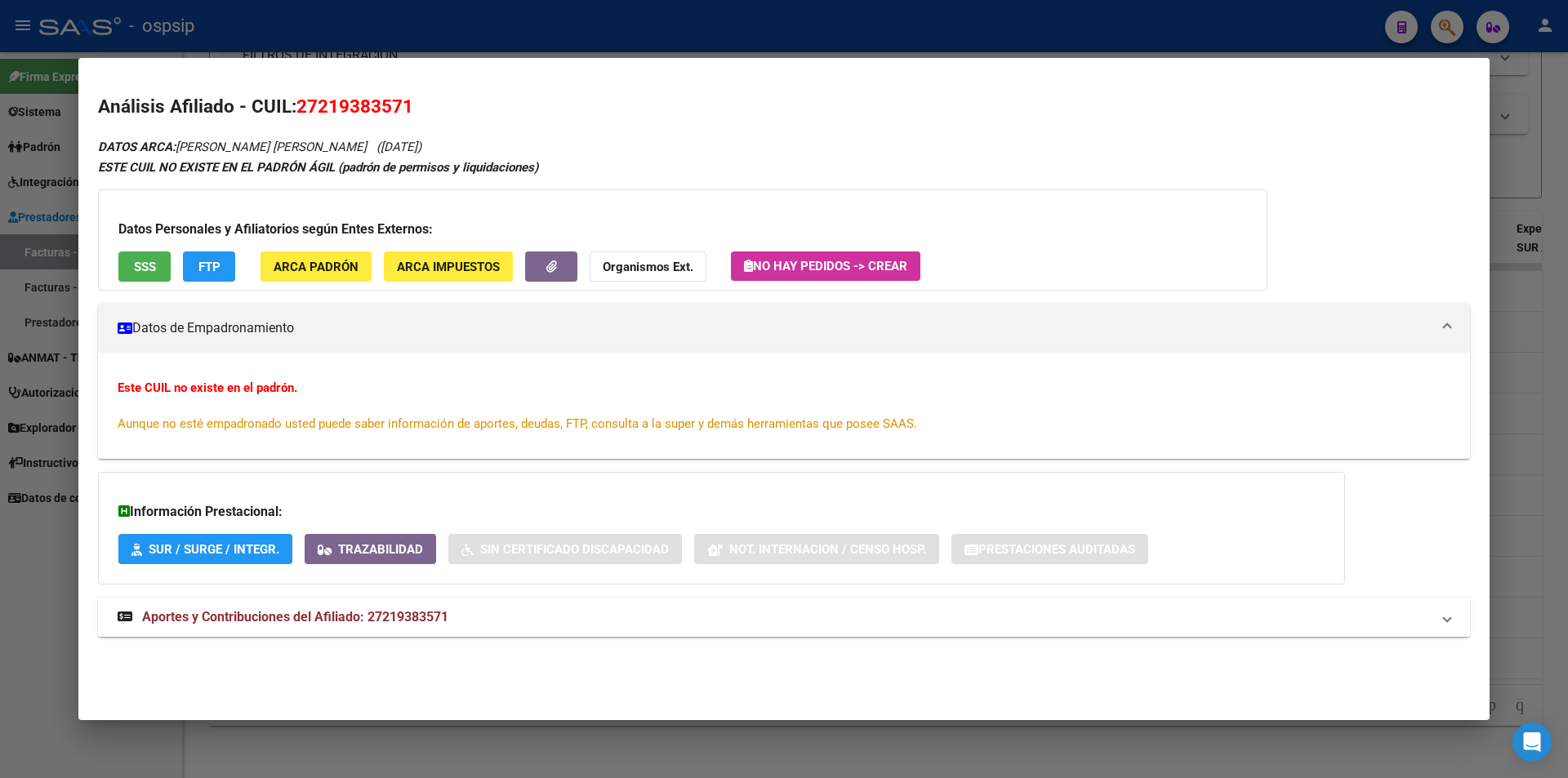
click at [391, 616] on span "Aportes y Contribuciones del Afiliado: 27219383571" at bounding box center [294, 617] width 306 height 16
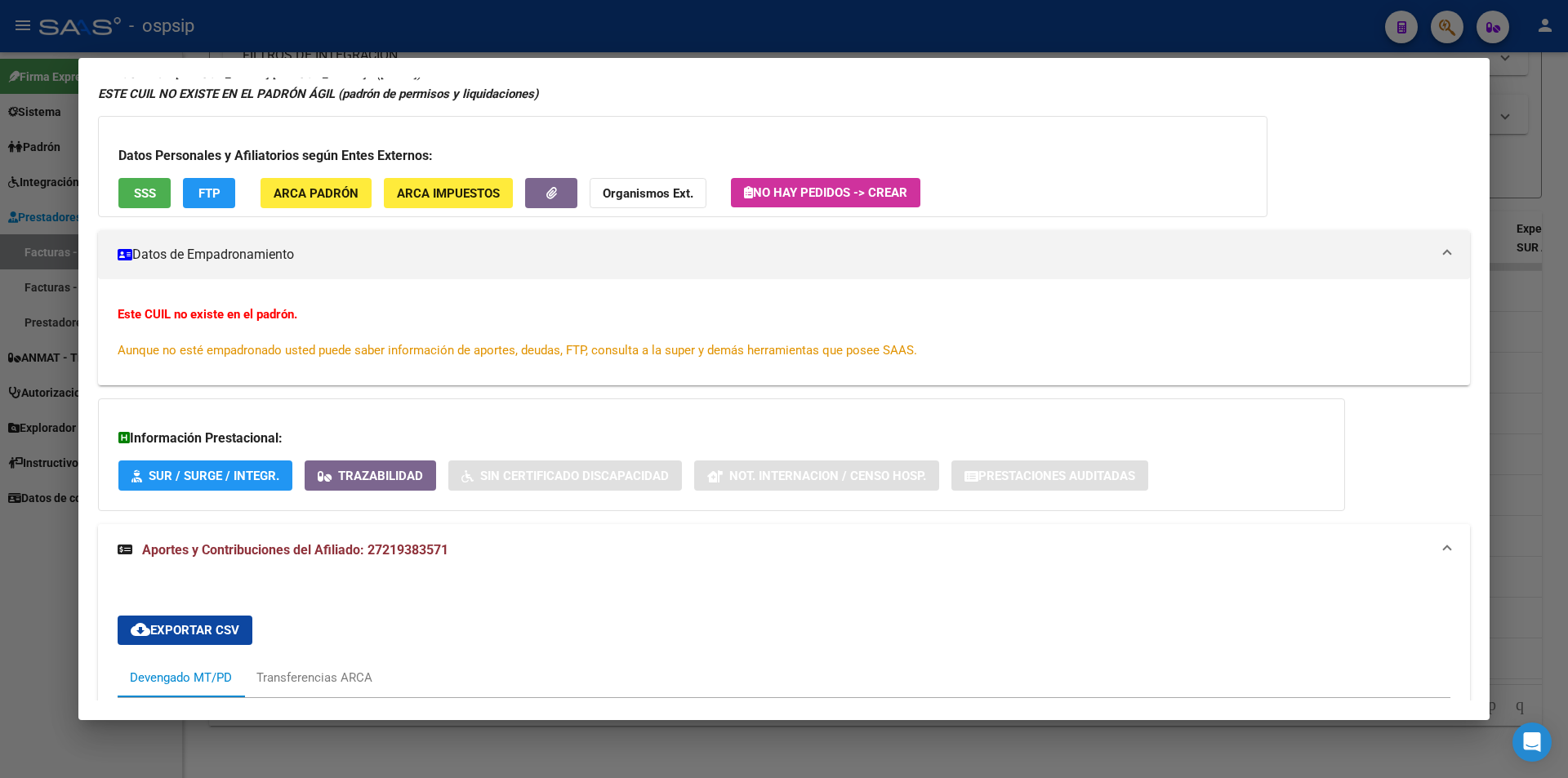
scroll to position [0, 0]
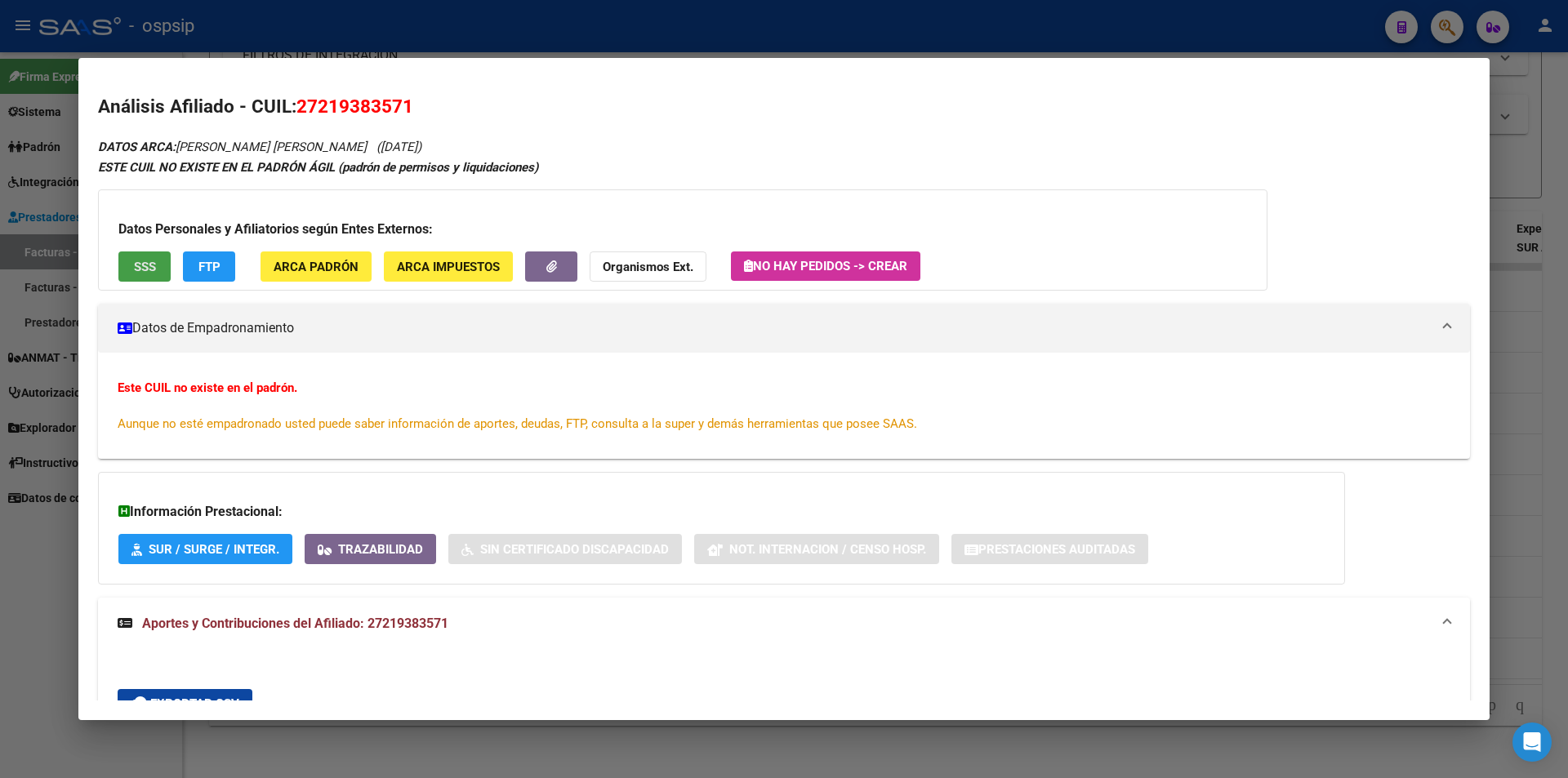
click at [148, 265] on span "SSS" at bounding box center [145, 266] width 22 height 15
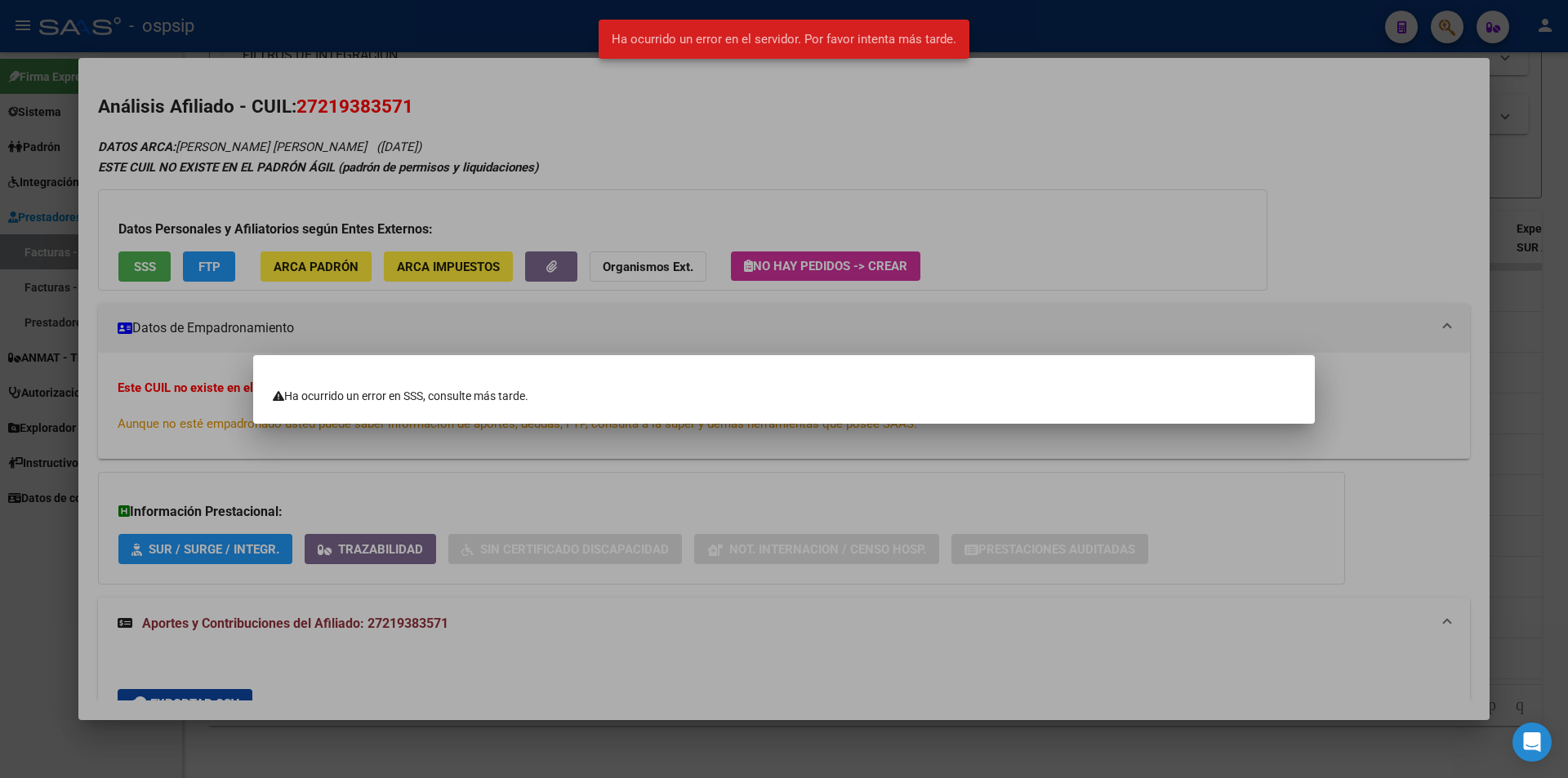
click at [841, 32] on span "Ha ocurrido un error en el servidor. Por favor intenta más tarde." at bounding box center [784, 39] width 344 height 17
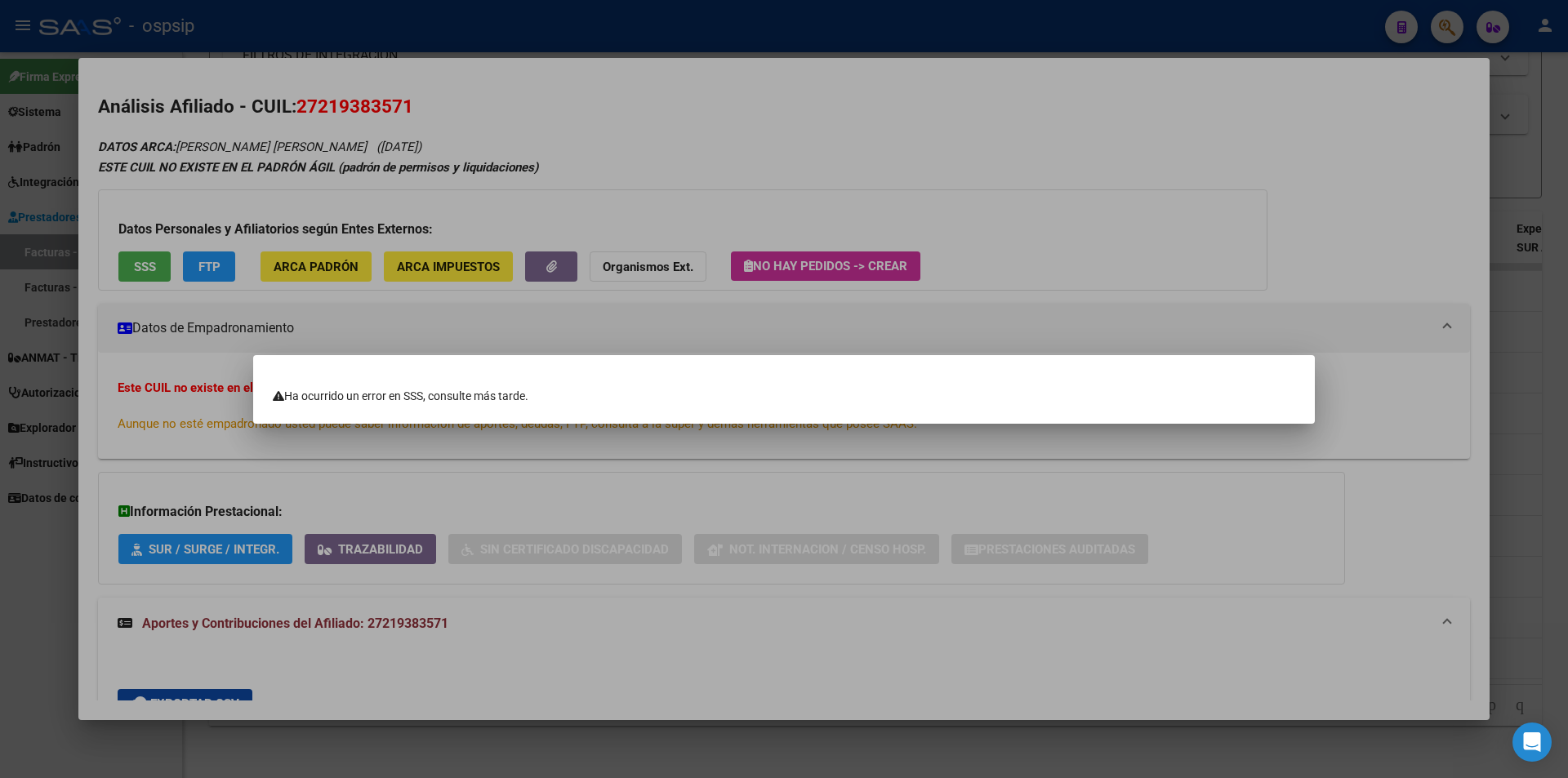
click at [9, 289] on div at bounding box center [784, 389] width 1568 height 778
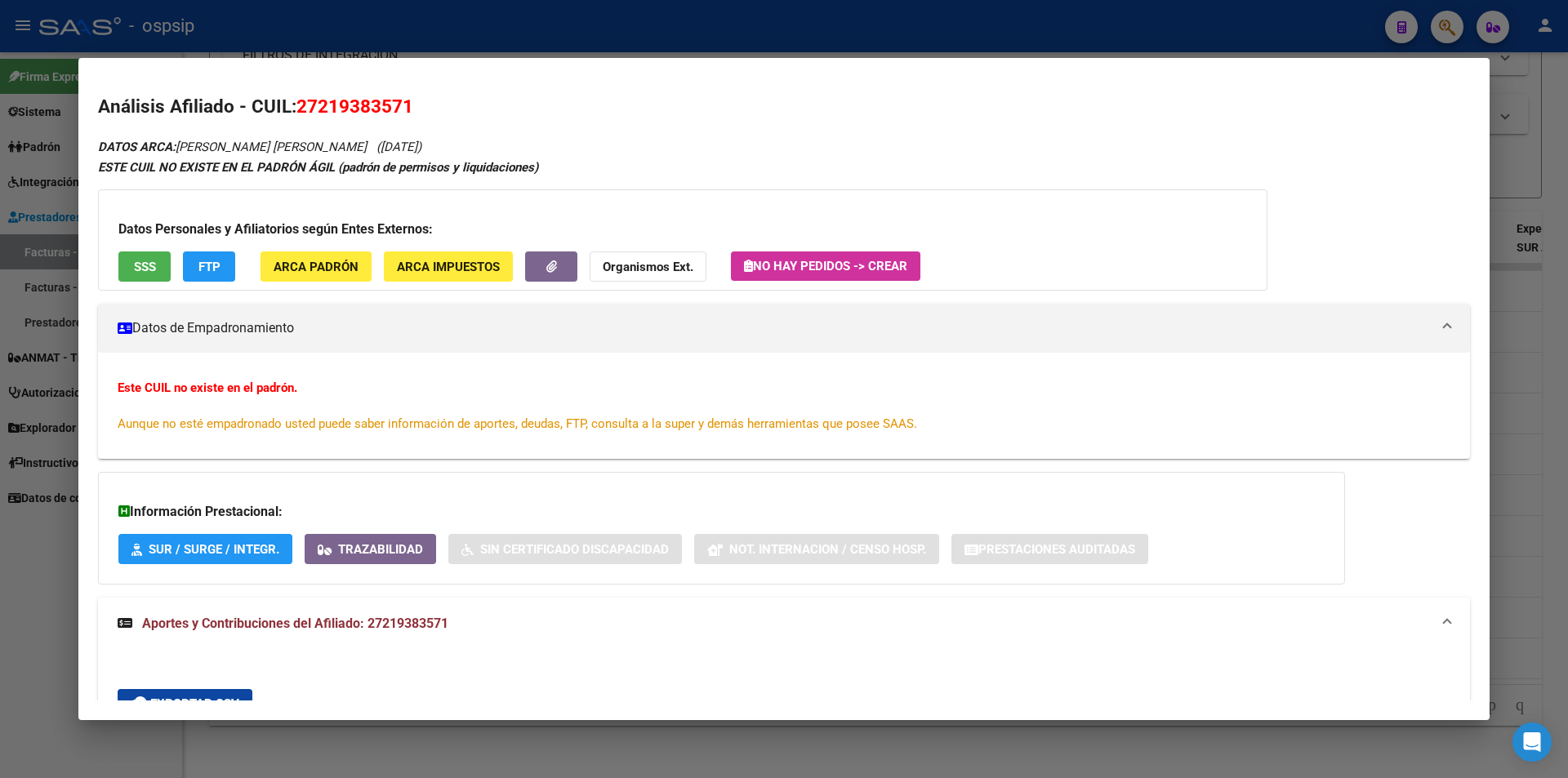
click at [10, 290] on div at bounding box center [784, 389] width 1568 height 778
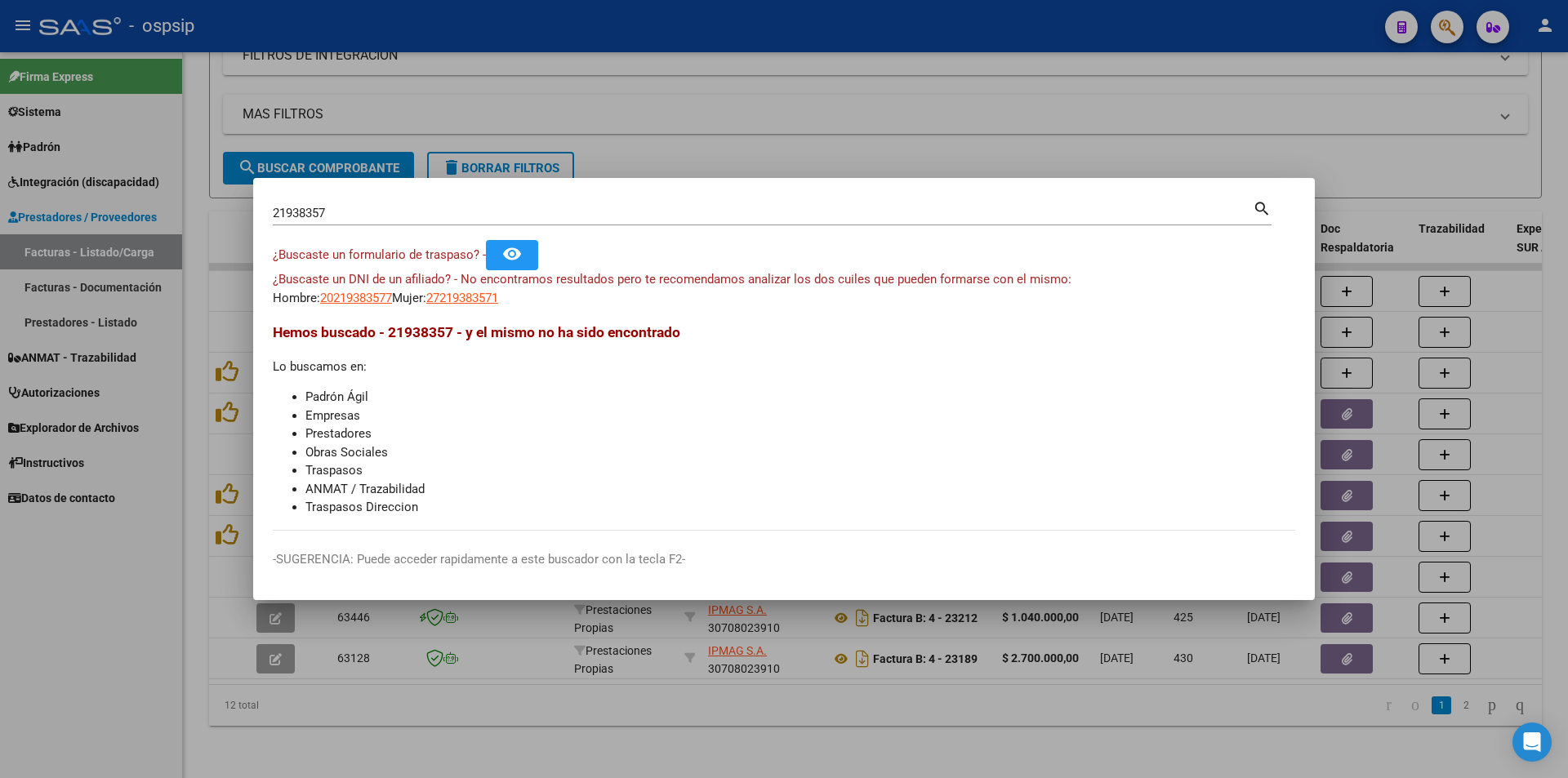
click at [10, 290] on div at bounding box center [784, 389] width 1568 height 778
